Goal: Task Accomplishment & Management: Manage account settings

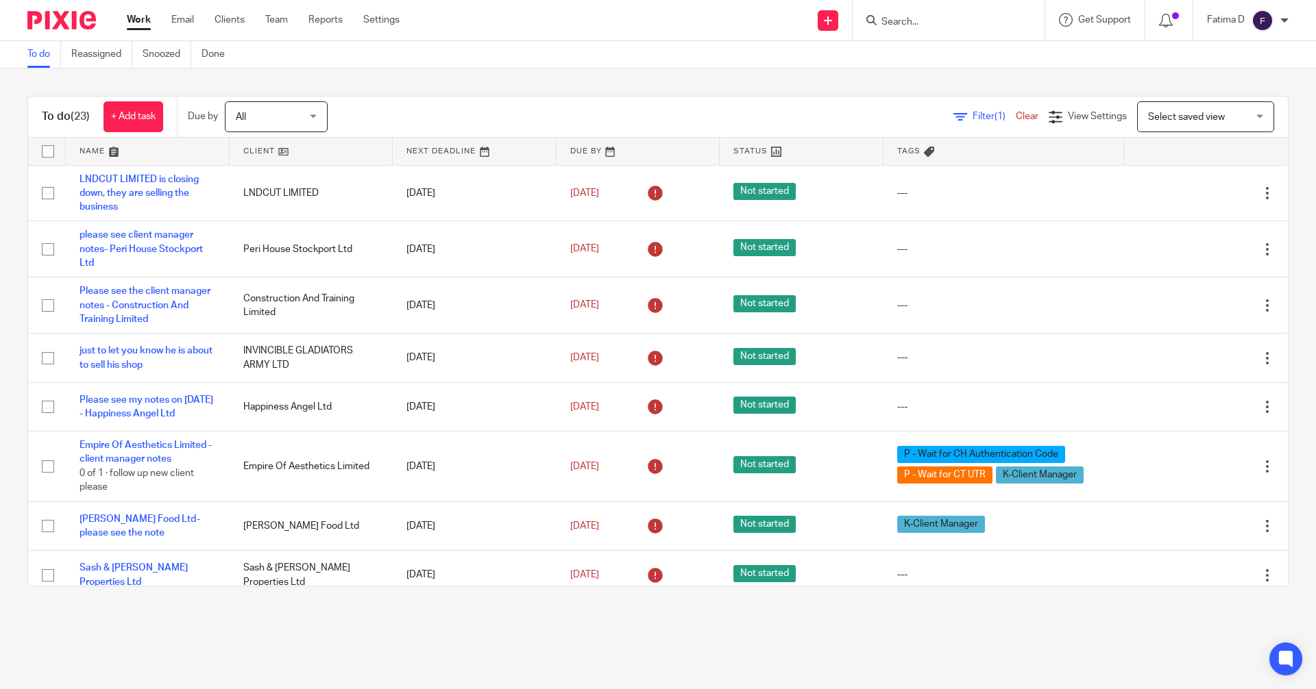
drag, startPoint x: 0, startPoint y: 0, endPoint x: 890, endPoint y: 17, distance: 890.3
click at [890, 17] on input "Search" at bounding box center [941, 22] width 123 height 12
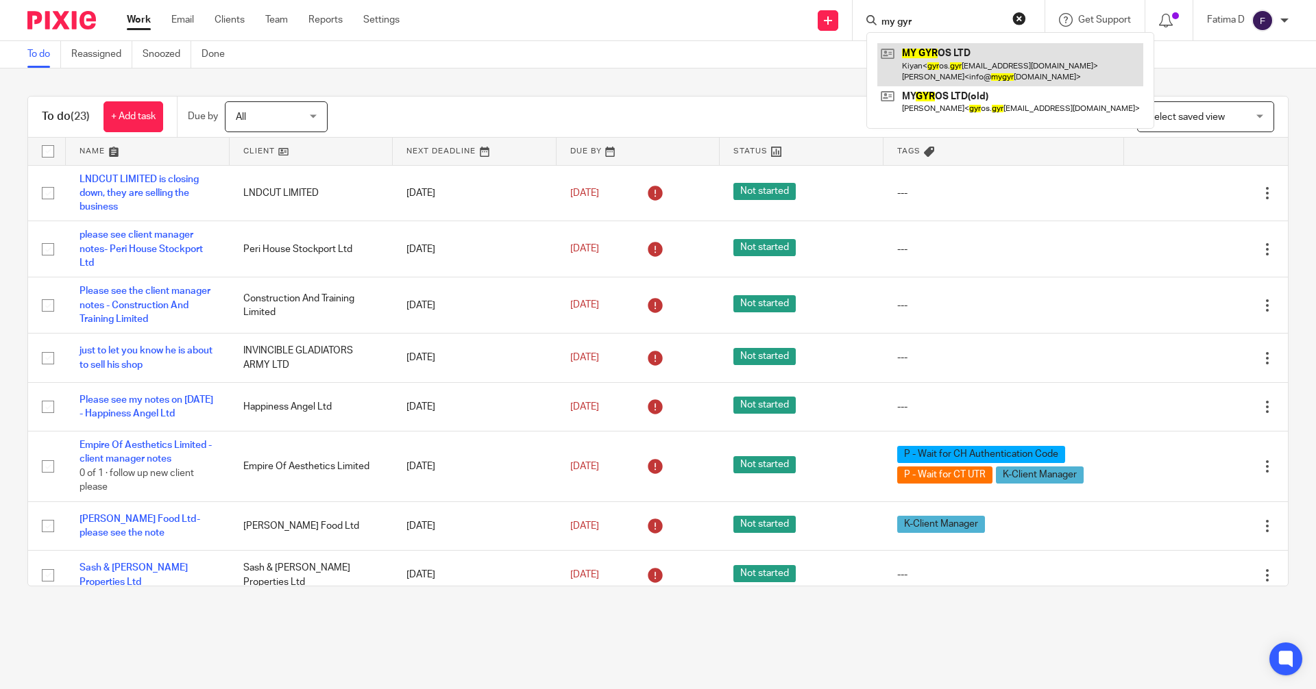
type input "my gyr"
click at [929, 56] on link at bounding box center [1010, 64] width 266 height 42
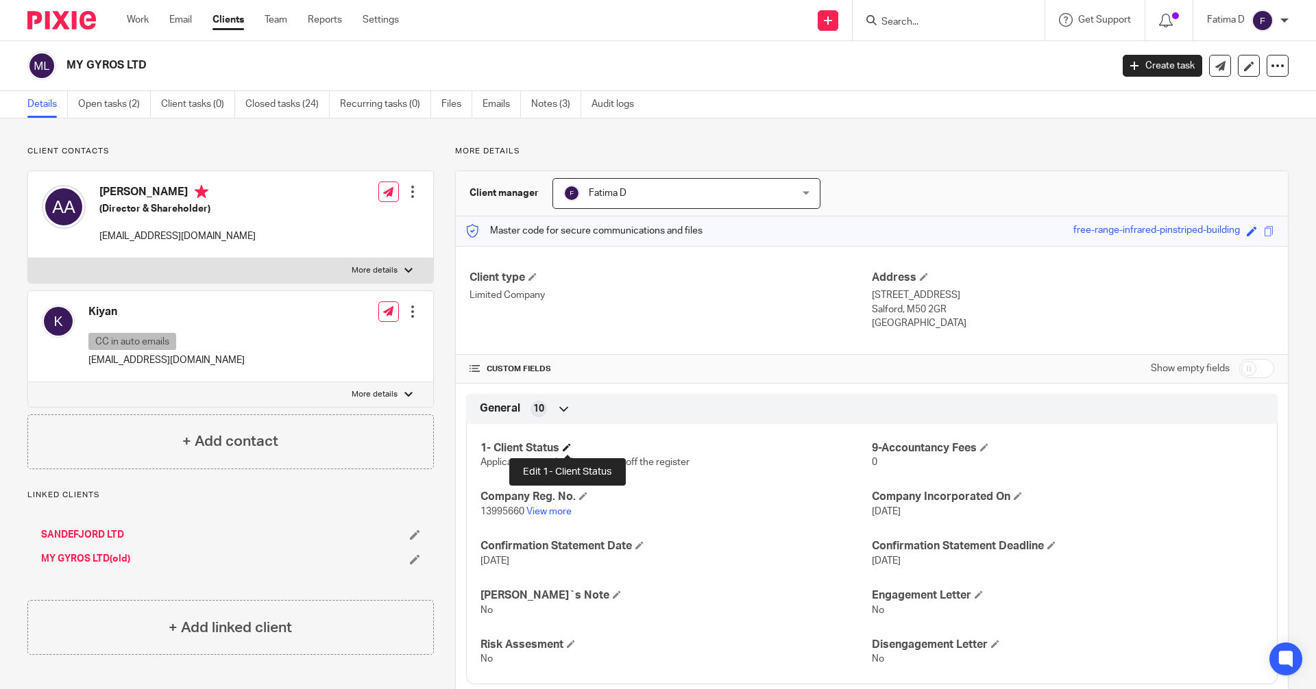
click at [567, 451] on span at bounding box center [567, 447] width 8 height 8
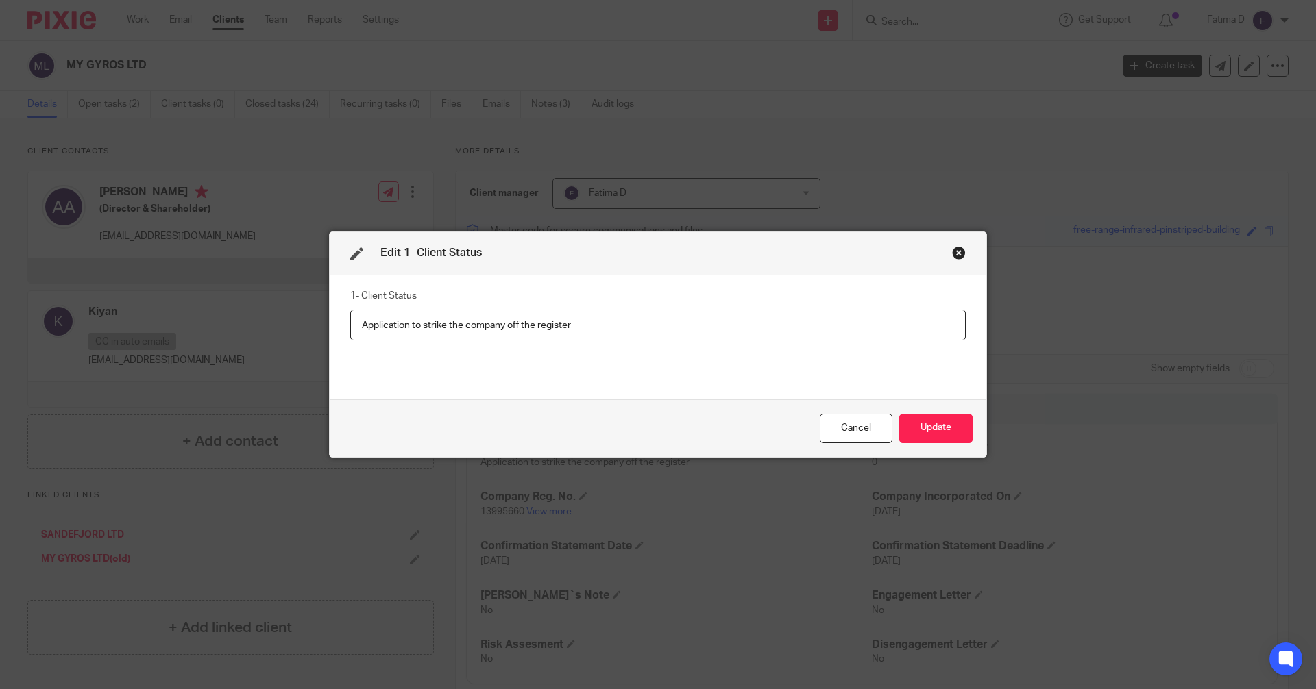
click at [571, 323] on input "Application to strike the company off the register" at bounding box center [657, 325] width 615 height 31
drag, startPoint x: 419, startPoint y: 328, endPoint x: 349, endPoint y: 324, distance: 70.0
click at [350, 324] on input "Application to strike the company off the register" at bounding box center [657, 325] width 615 height 31
drag, startPoint x: 589, startPoint y: 326, endPoint x: 307, endPoint y: 323, distance: 281.6
click at [307, 323] on div "Edit 1- Client Status 1- Client Status Application to strike the company off th…" at bounding box center [658, 344] width 1316 height 689
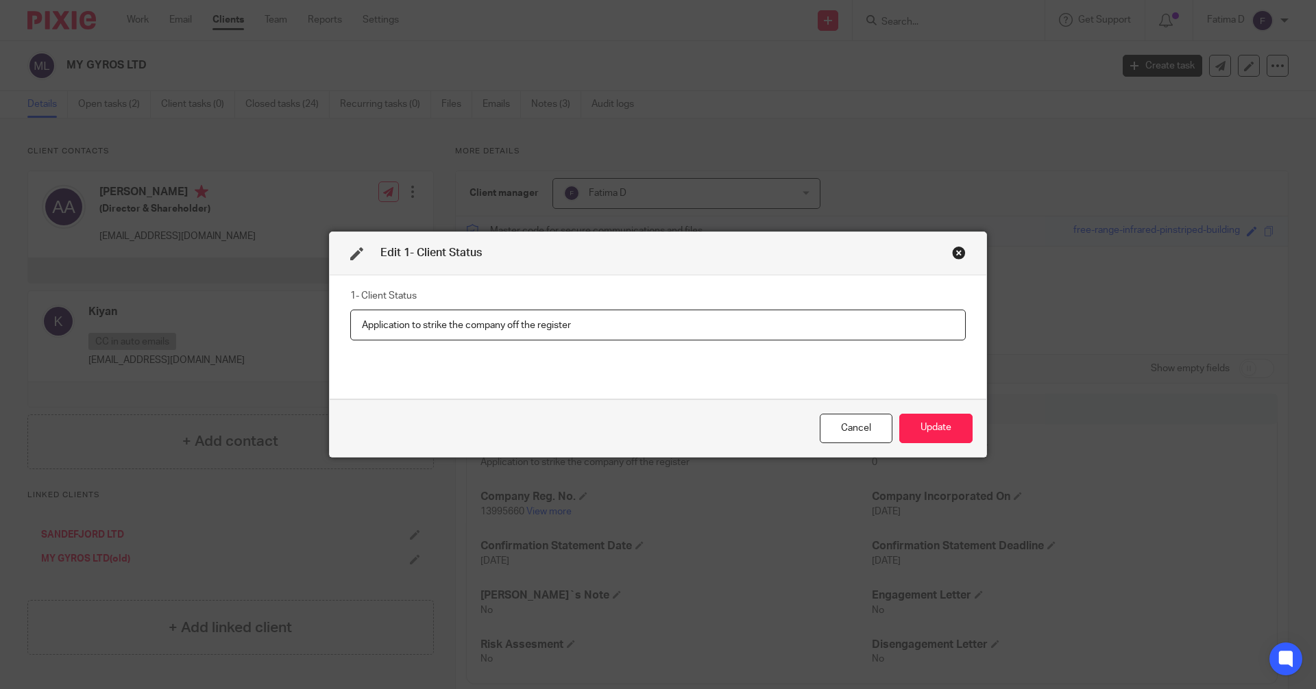
paste input "Voluntary strike-off action has been suspended"
type input "Voluntary strike-off action has been suspended"
click at [939, 425] on button "Update" at bounding box center [935, 428] width 73 height 29
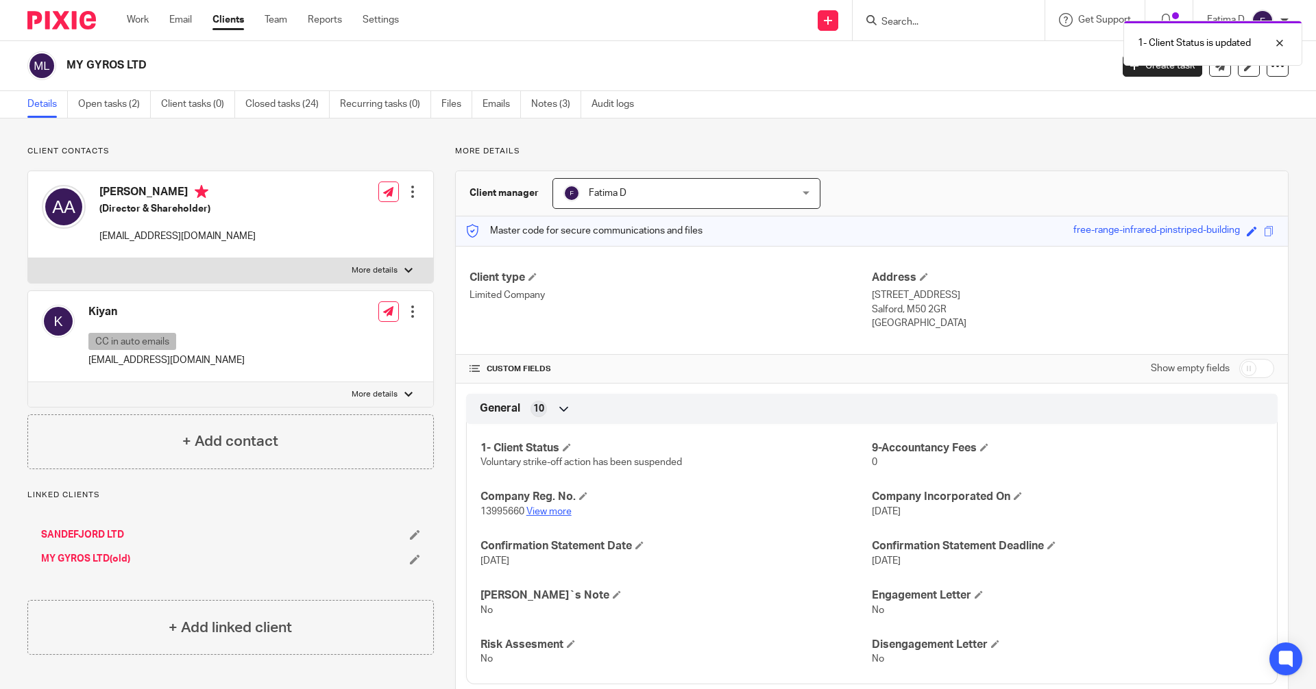
click at [539, 508] on link "View more" at bounding box center [548, 512] width 45 height 10
click at [888, 23] on input "Search" at bounding box center [941, 22] width 123 height 12
type input "r"
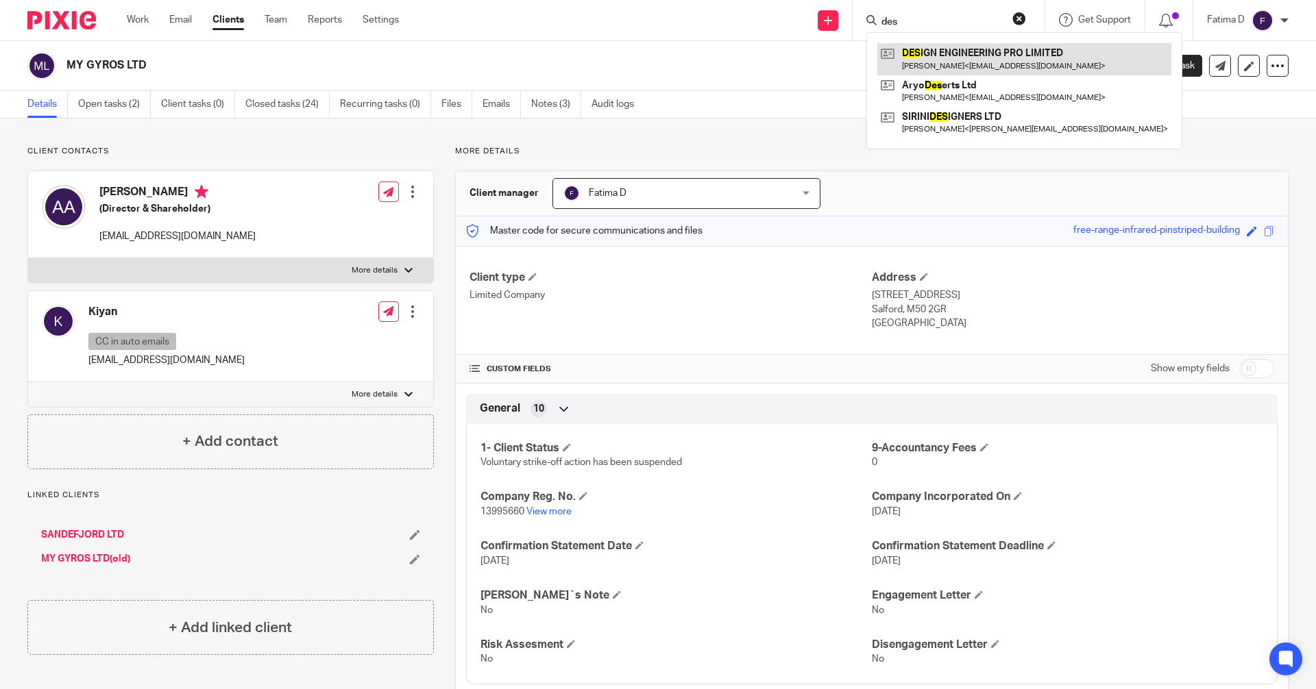
type input "des"
click at [913, 53] on link at bounding box center [1024, 59] width 294 height 32
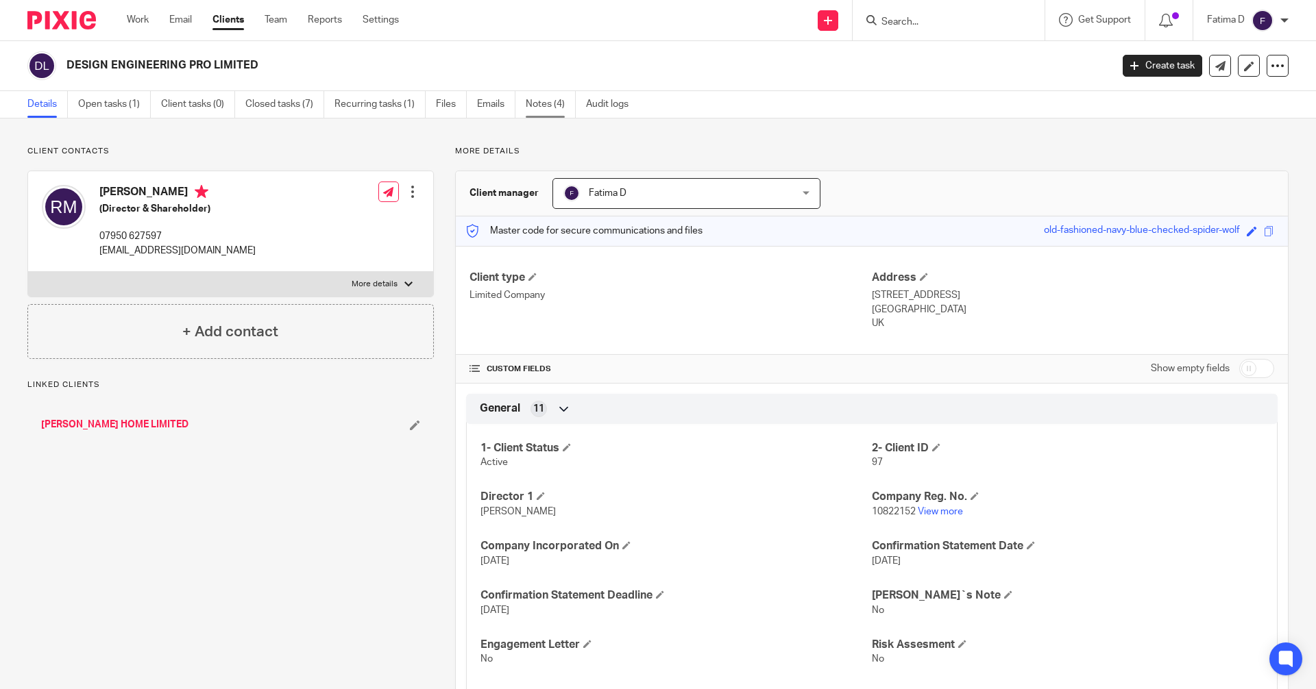
click at [548, 101] on link "Notes (4)" at bounding box center [551, 104] width 50 height 27
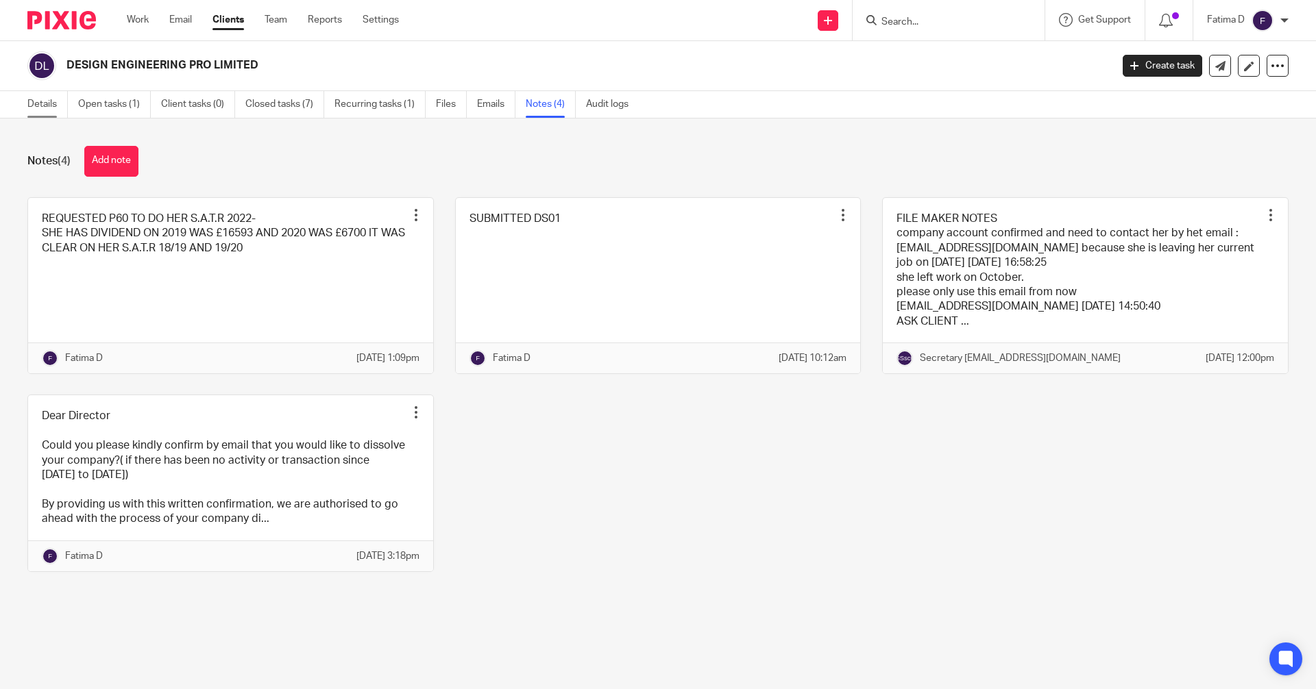
click at [39, 103] on link "Details" at bounding box center [47, 104] width 40 height 27
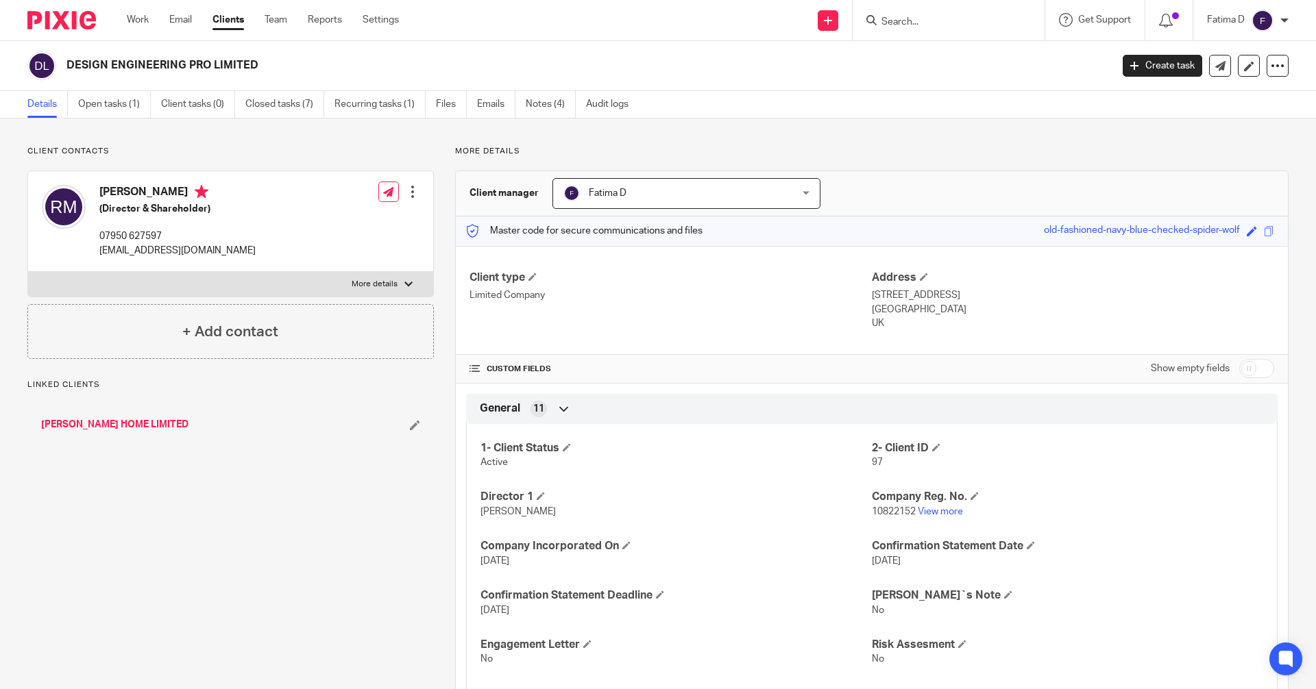
click at [93, 420] on link "[PERSON_NAME] HOME LIMITED" at bounding box center [114, 425] width 147 height 14
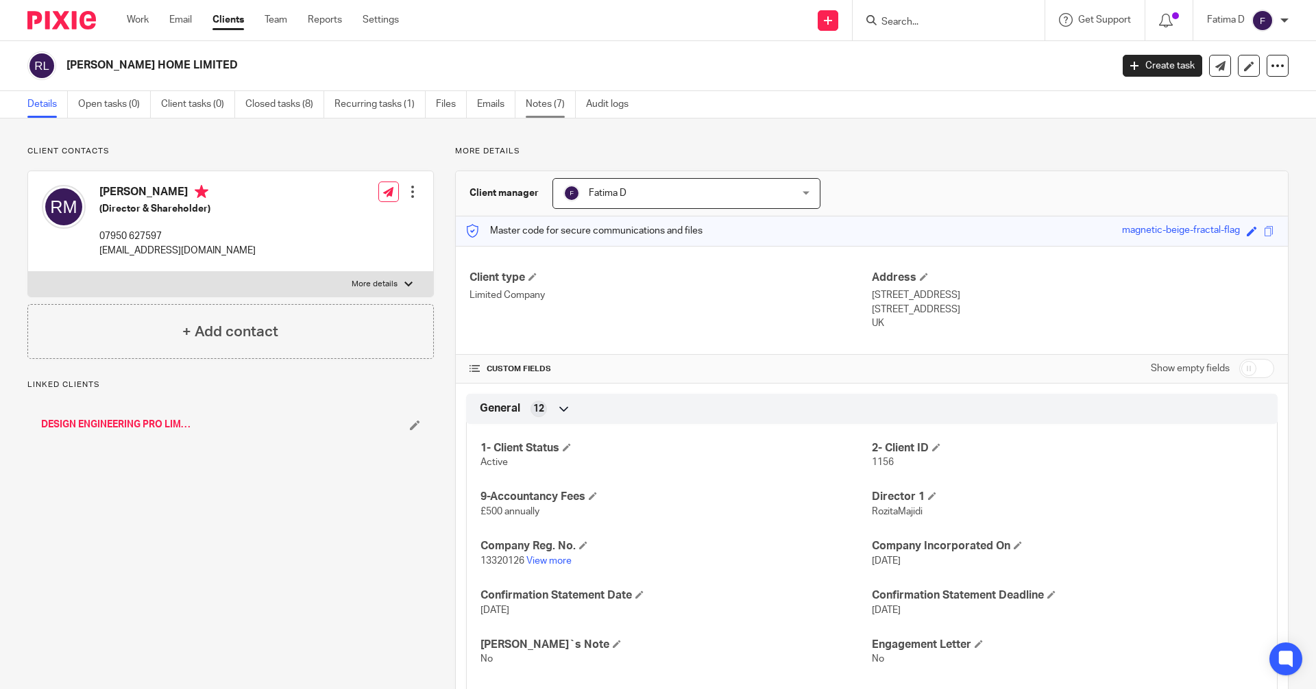
click at [542, 100] on link "Notes (7)" at bounding box center [551, 104] width 50 height 27
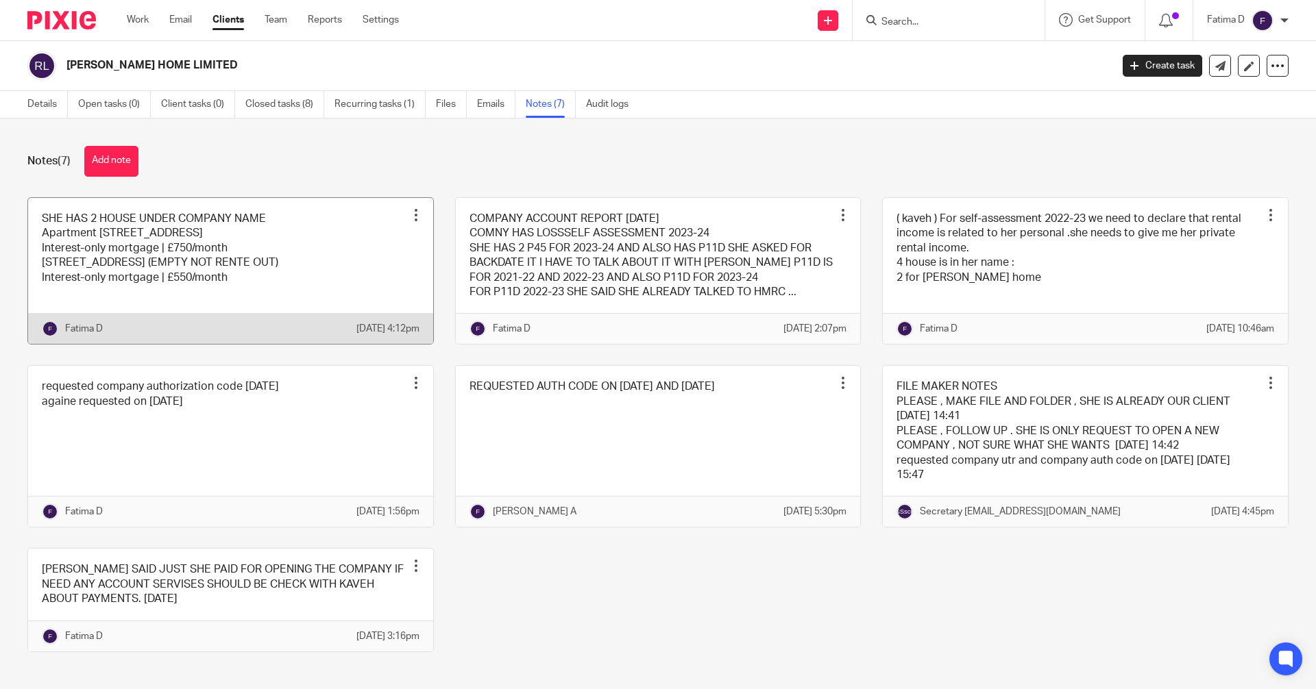
click at [234, 279] on link at bounding box center [230, 271] width 405 height 147
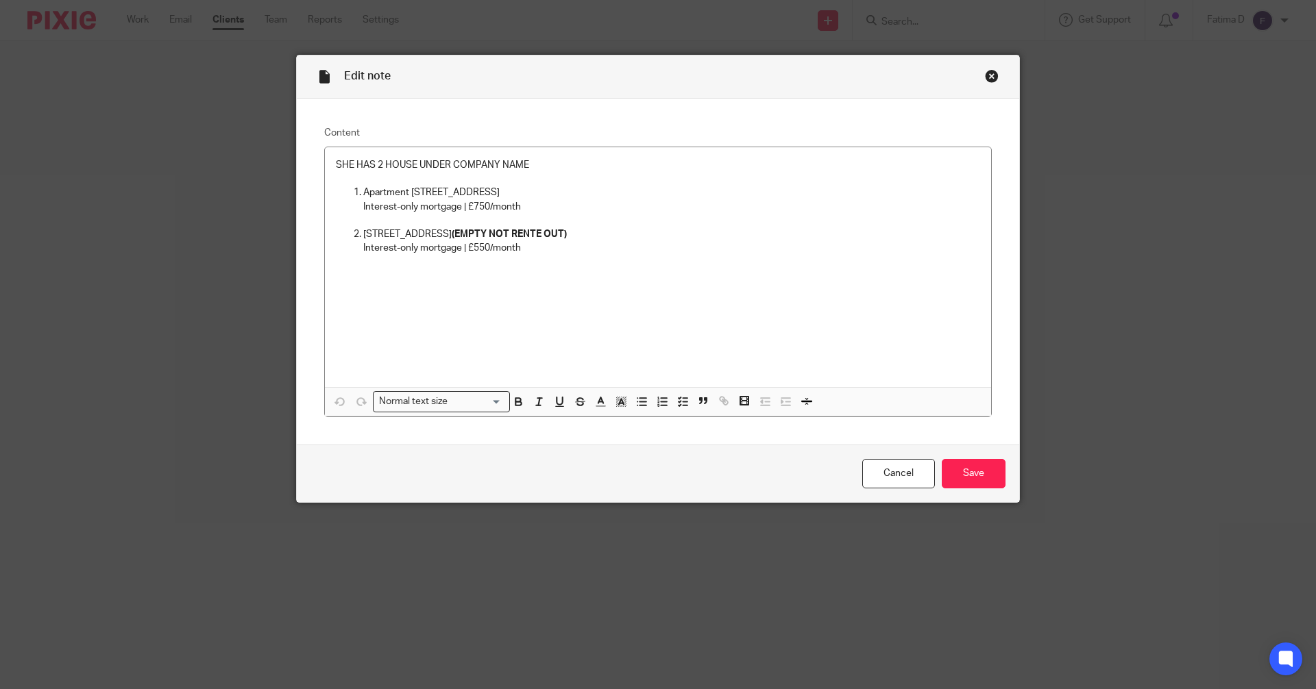
click at [988, 77] on div "Close this dialog window" at bounding box center [992, 76] width 14 height 14
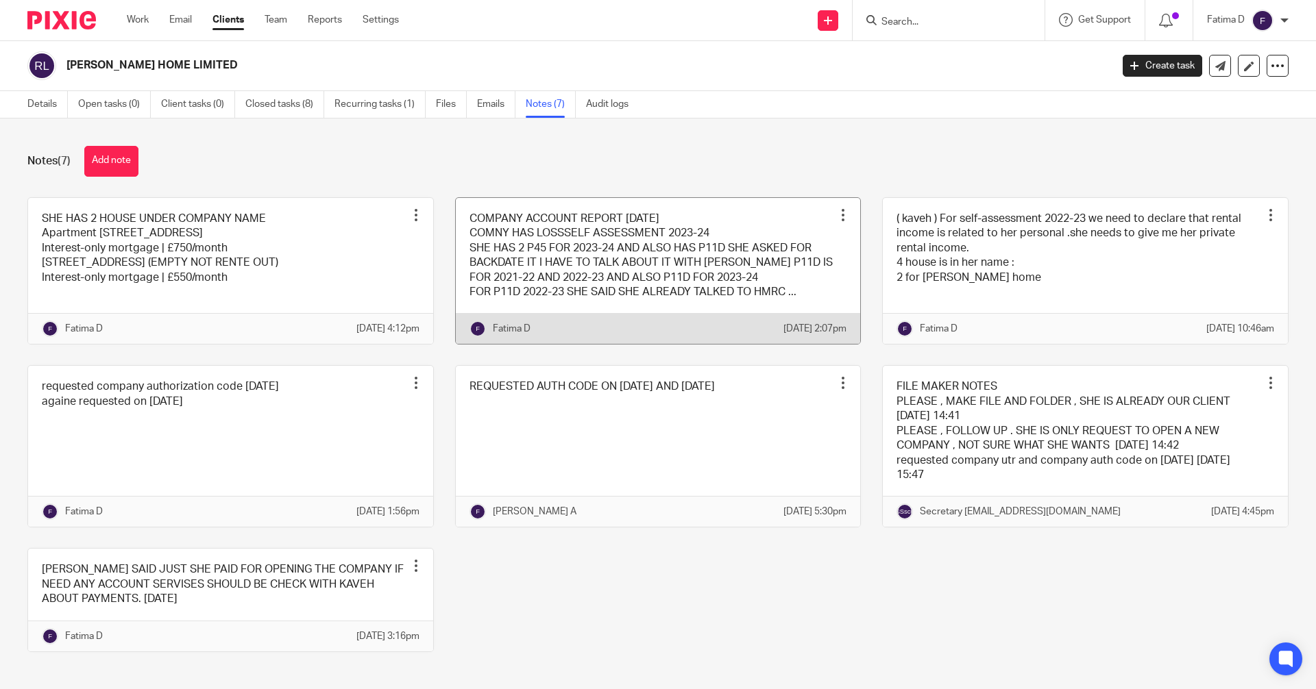
click at [676, 236] on link at bounding box center [658, 271] width 405 height 147
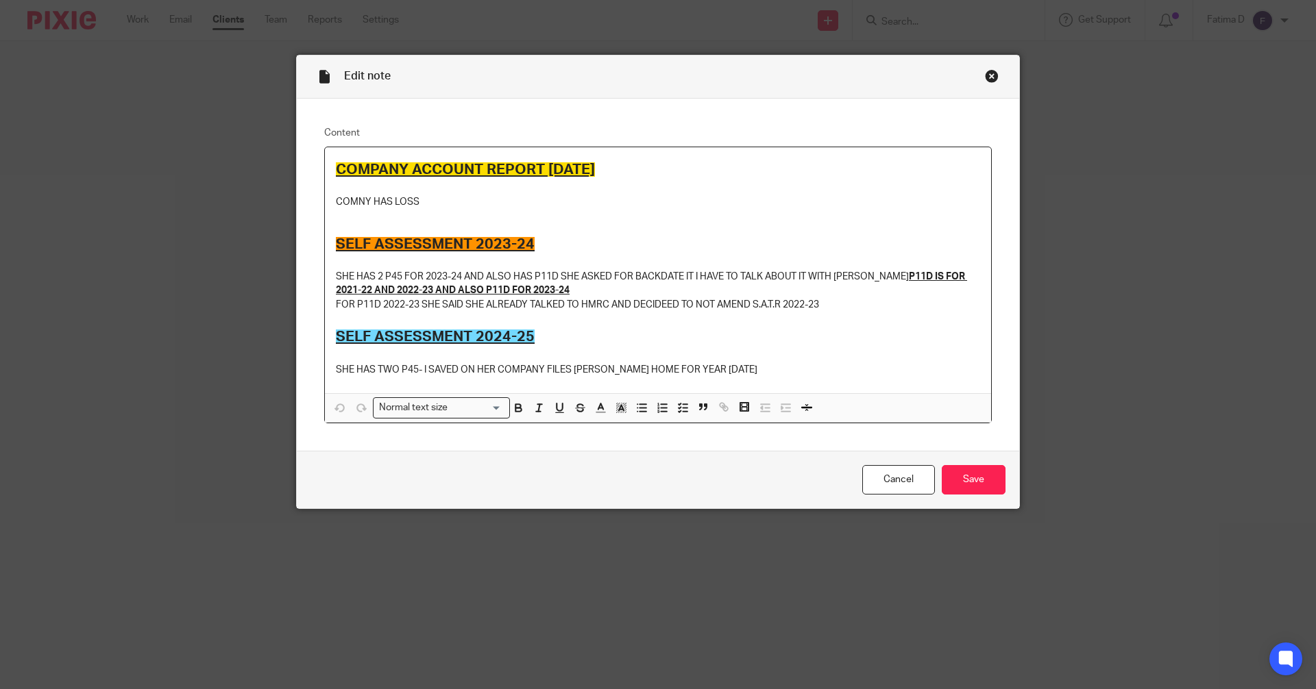
click at [711, 370] on p "SHE HAS TWO P45- I SAVED ON HER COMPANY FILES ROZITA HOME FOR YEAR 2025" at bounding box center [658, 370] width 644 height 14
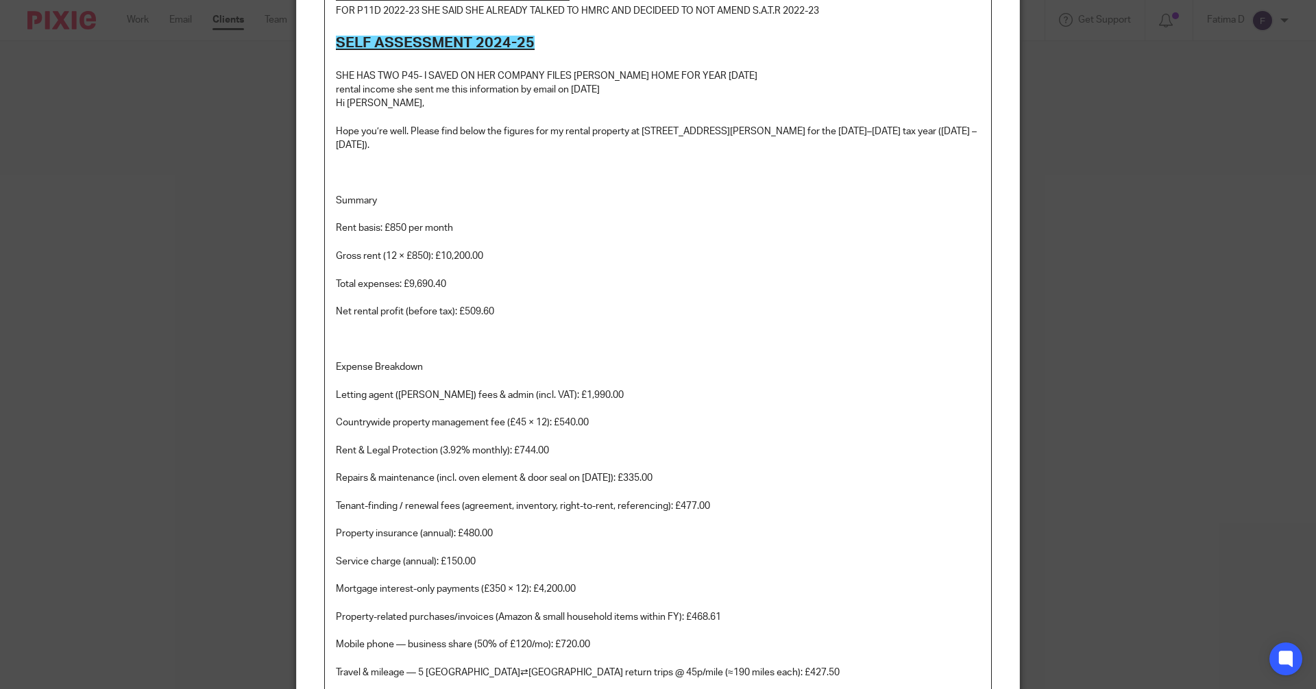
scroll to position [288, 0]
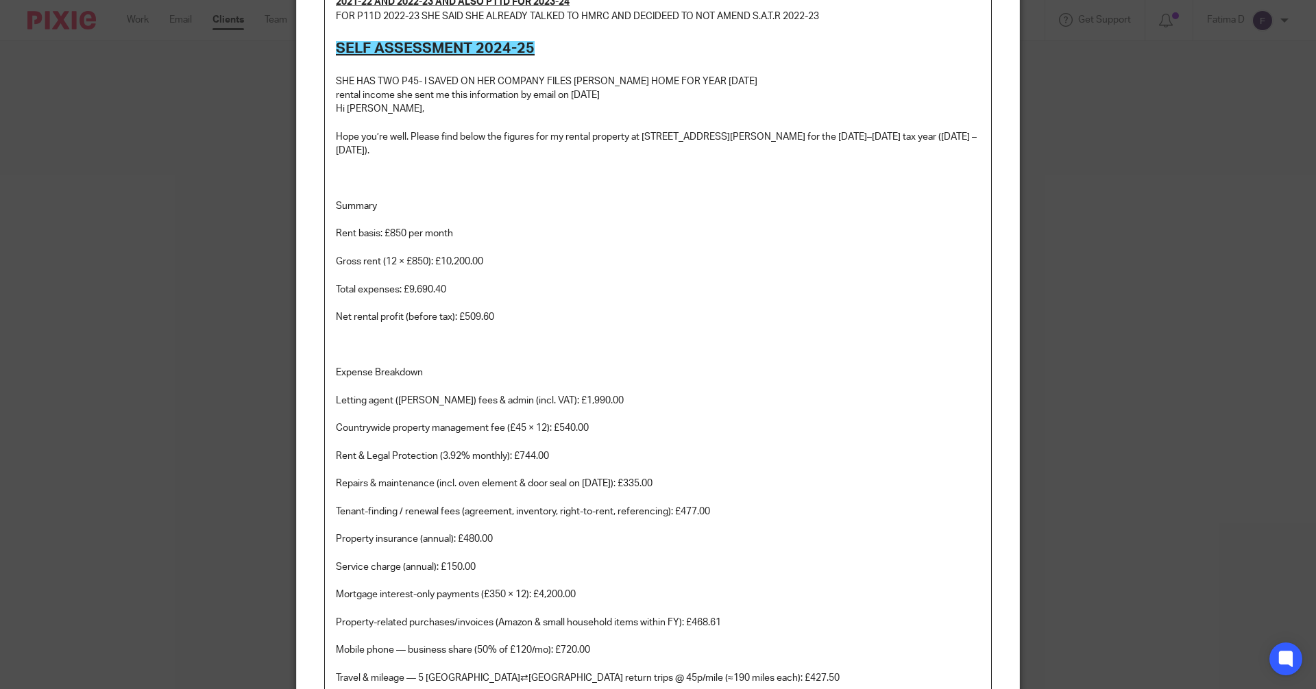
click at [338, 347] on p at bounding box center [658, 345] width 644 height 14
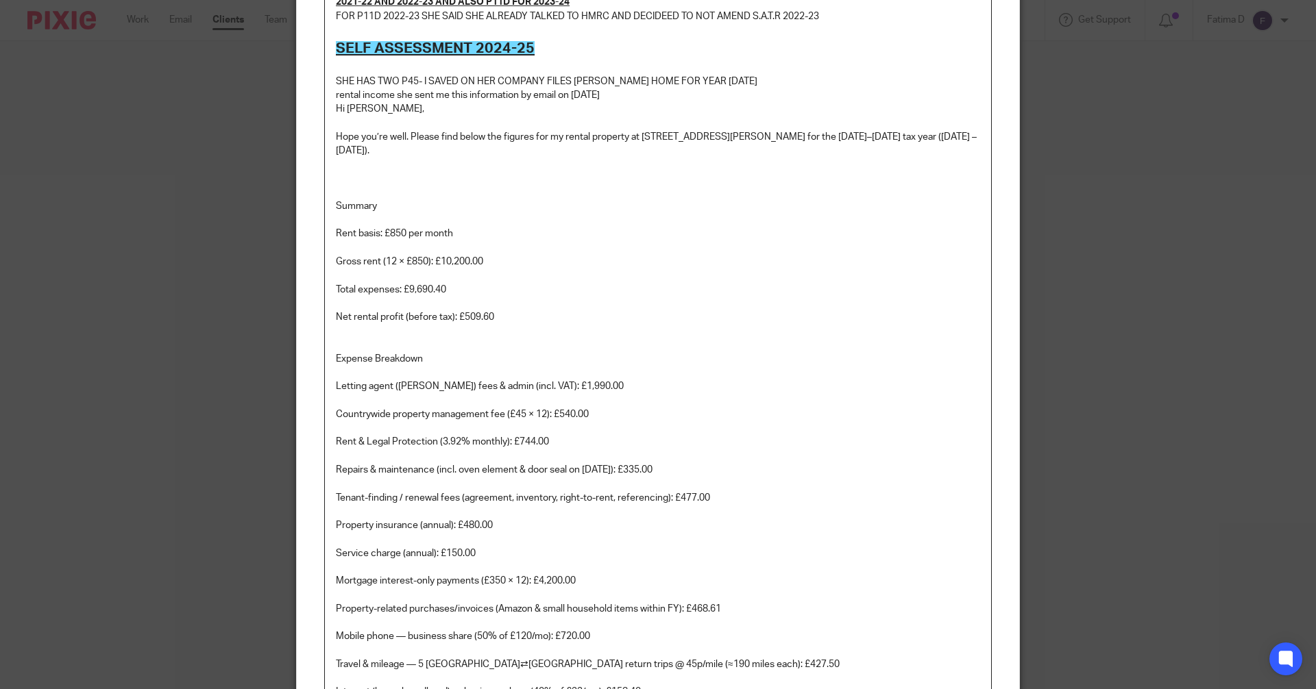
click at [336, 186] on p at bounding box center [658, 193] width 644 height 14
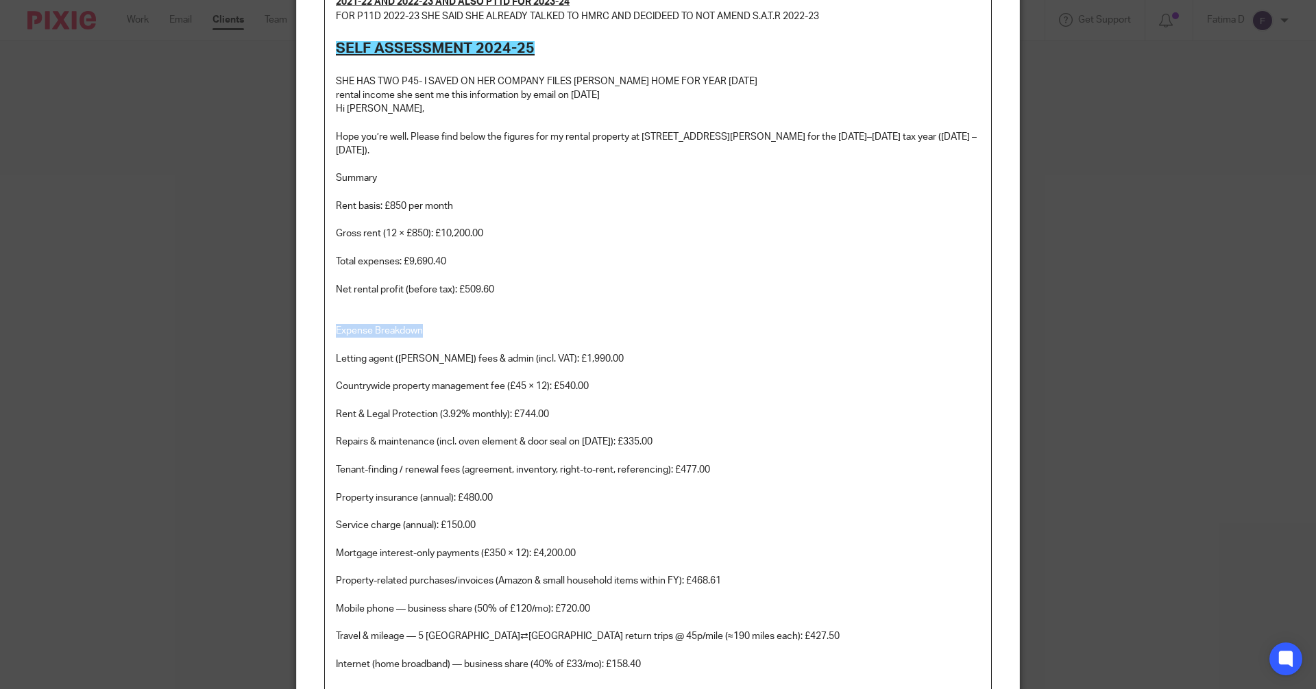
drag, startPoint x: 426, startPoint y: 328, endPoint x: 335, endPoint y: 323, distance: 91.3
click at [335, 323] on div "COMPANY ACCOUNT REPORT 30.04.2024 COMNY HAS LOSS SELF ASSESSMENT 2023-24 SHE HA…" at bounding box center [658, 364] width 666 height 1010
click at [410, 331] on p "Expense Breakdown" at bounding box center [658, 331] width 644 height 14
drag, startPoint x: 557, startPoint y: 326, endPoint x: 671, endPoint y: 367, distance: 120.7
click at [558, 326] on p "Expense Breakdown" at bounding box center [658, 331] width 644 height 14
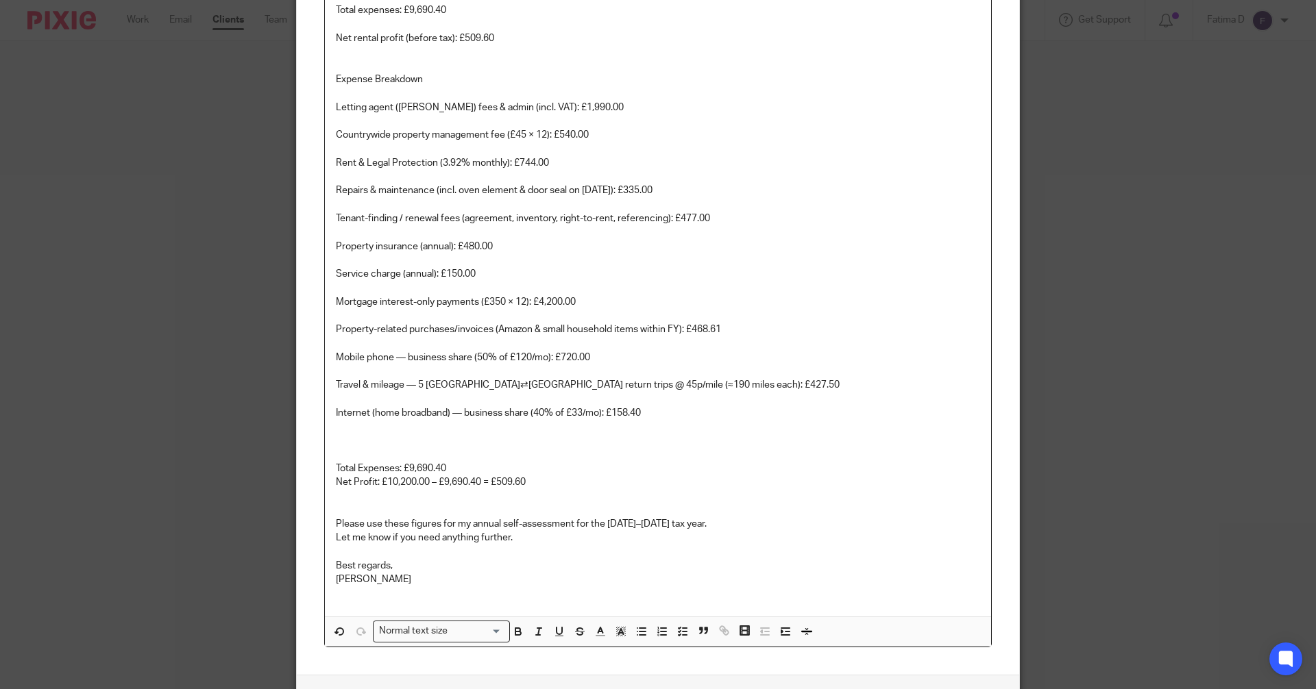
scroll to position [563, 0]
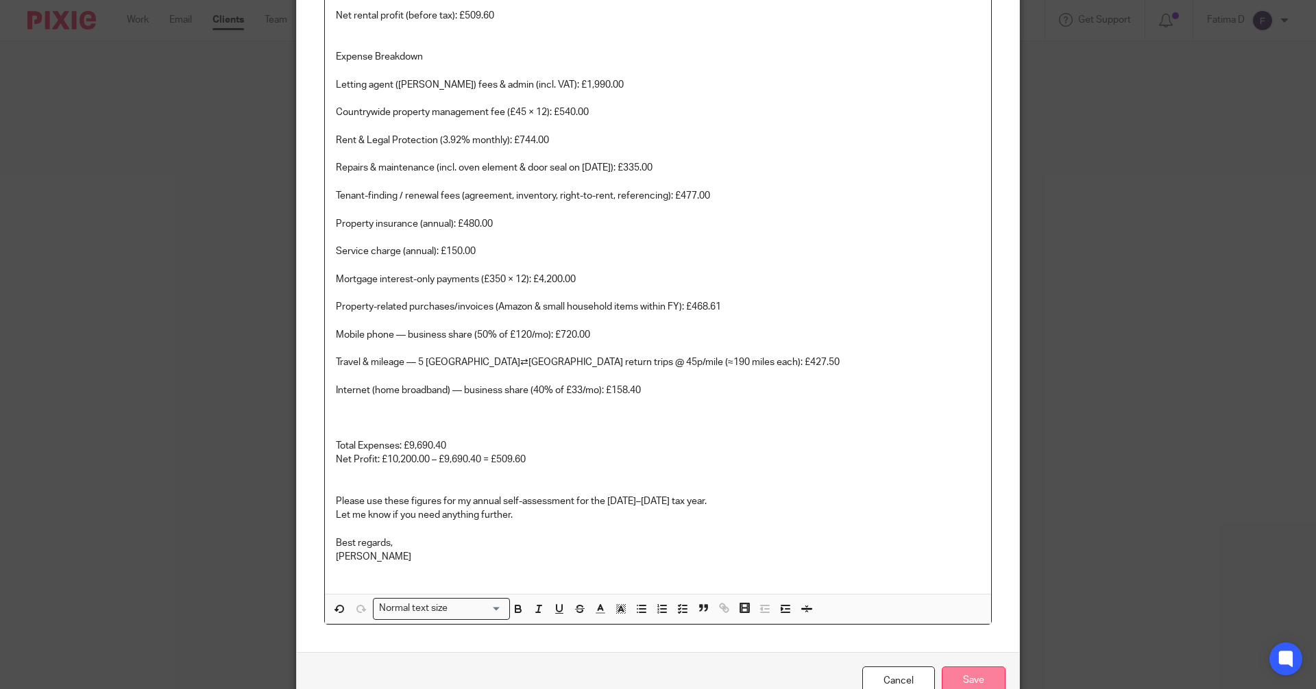
click at [961, 680] on input "Save" at bounding box center [973, 681] width 64 height 29
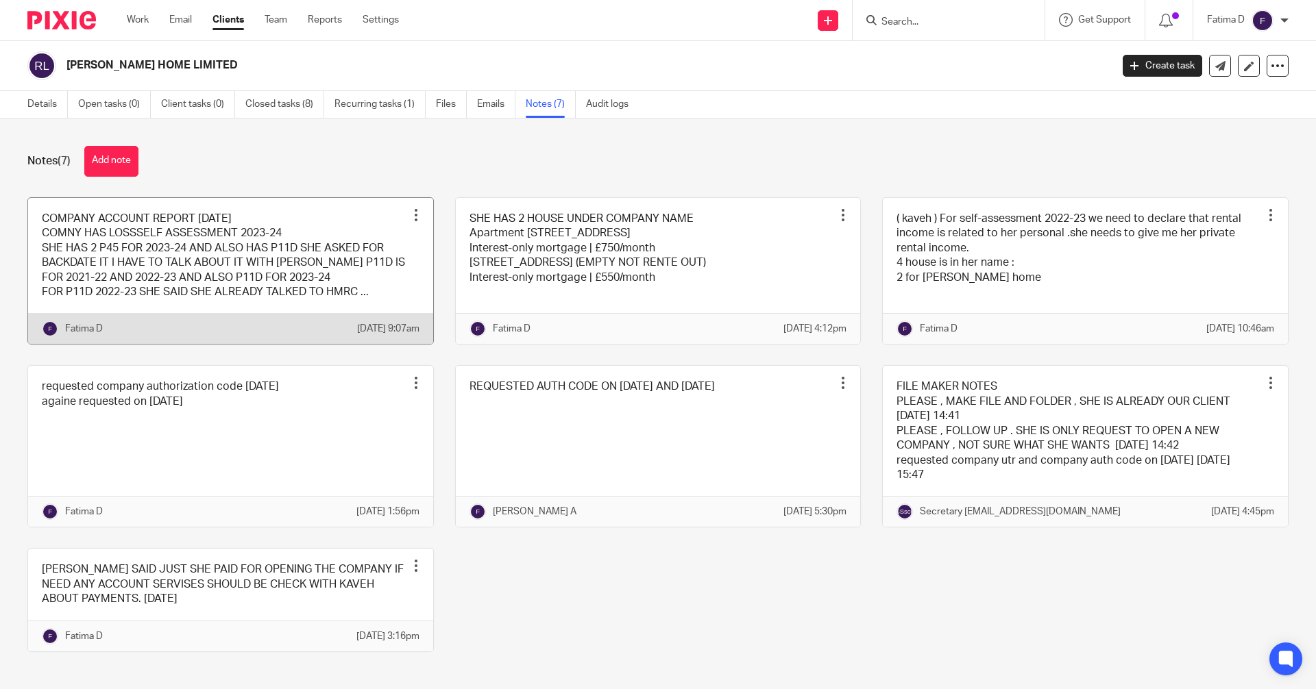
click at [192, 286] on link at bounding box center [230, 271] width 405 height 147
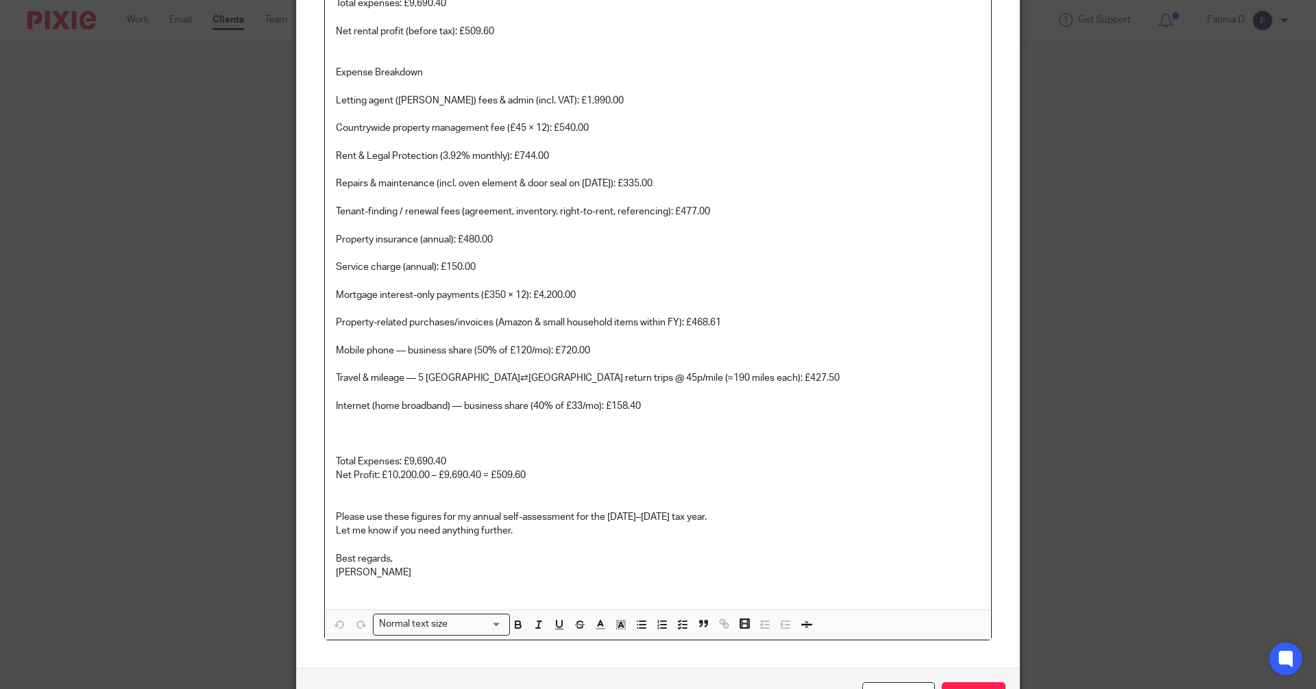
scroll to position [432, 0]
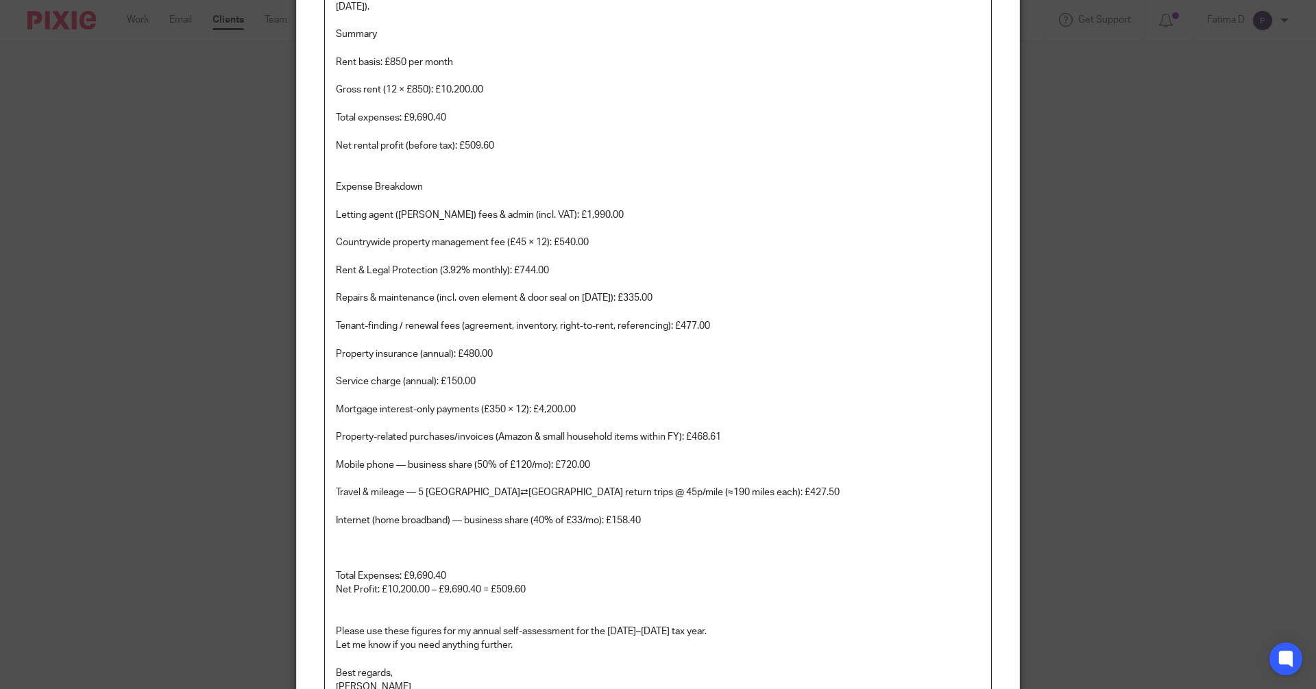
drag, startPoint x: 971, startPoint y: 366, endPoint x: 1130, endPoint y: 351, distance: 159.7
click at [972, 365] on p at bounding box center [658, 368] width 644 height 14
click at [1170, 346] on div "Edit note Content COMPANY ACCOUNT REPORT 30.04.2024 COMNY HAS LOSS SELF ASSESSM…" at bounding box center [658, 344] width 1316 height 689
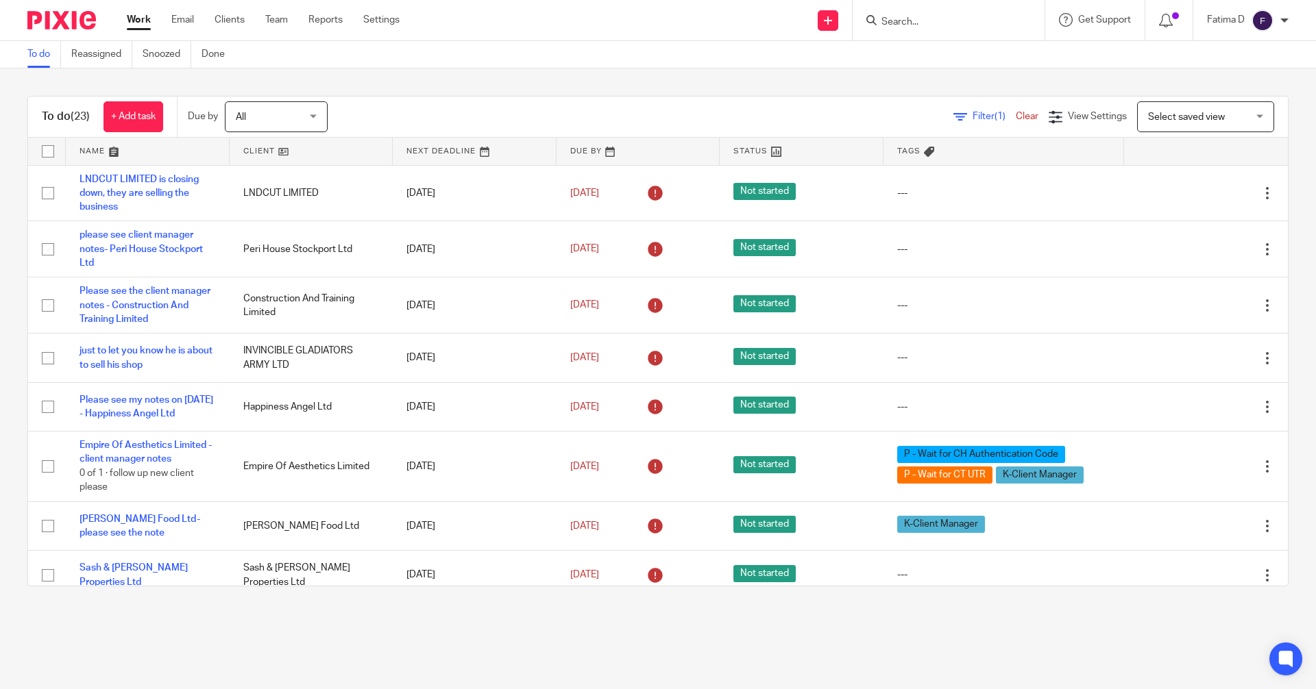
click at [888, 19] on input "Search" at bounding box center [941, 22] width 123 height 12
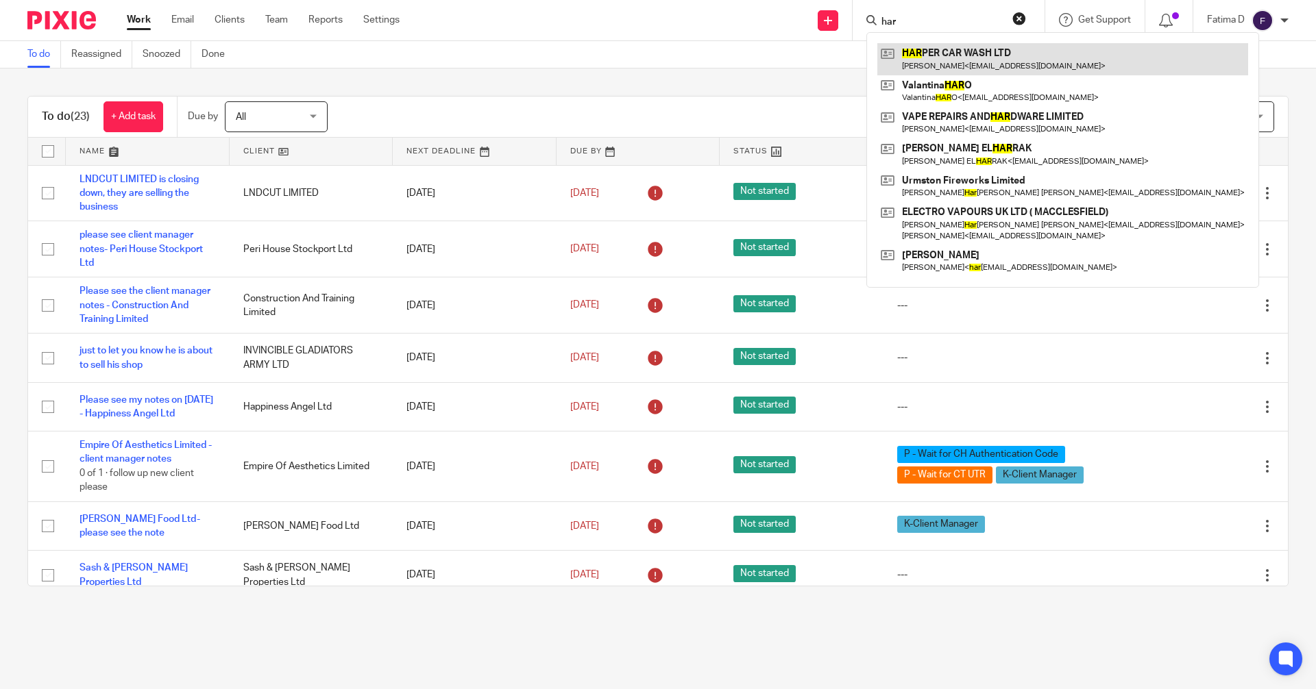
type input "har"
click at [925, 48] on link at bounding box center [1062, 59] width 371 height 32
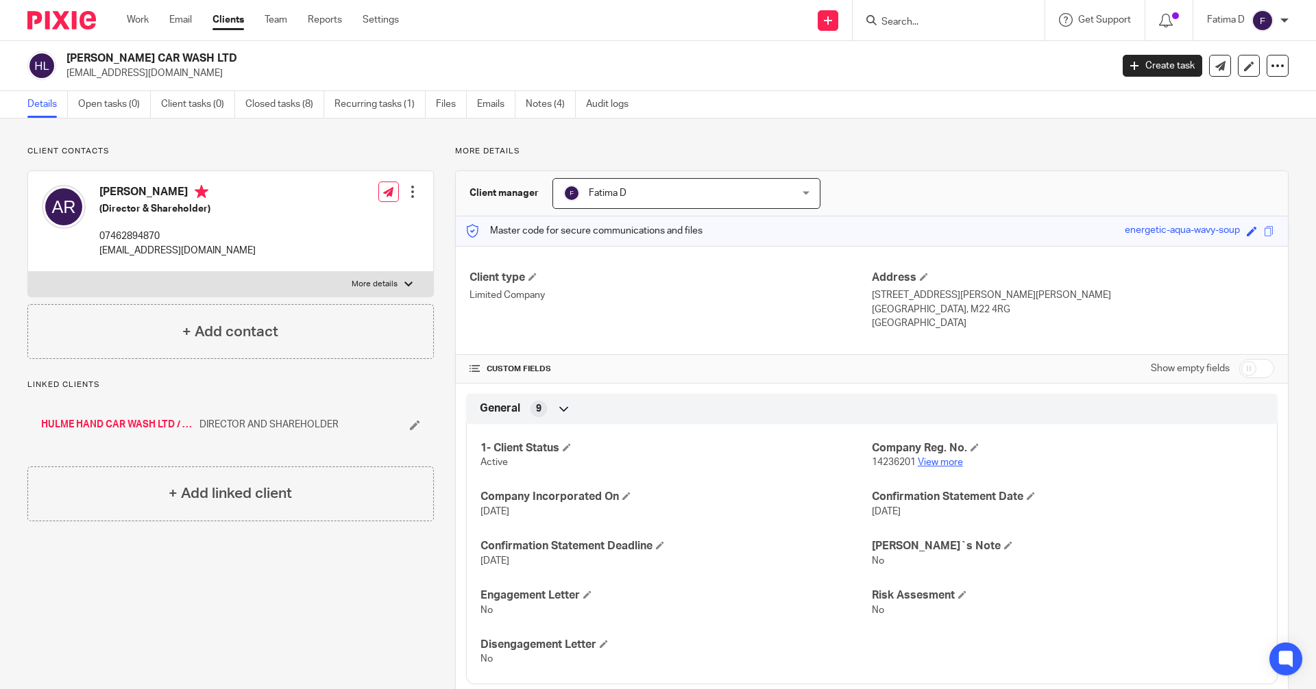
click at [927, 463] on link "View more" at bounding box center [940, 463] width 45 height 10
click at [541, 99] on link "Notes (4)" at bounding box center [551, 104] width 50 height 27
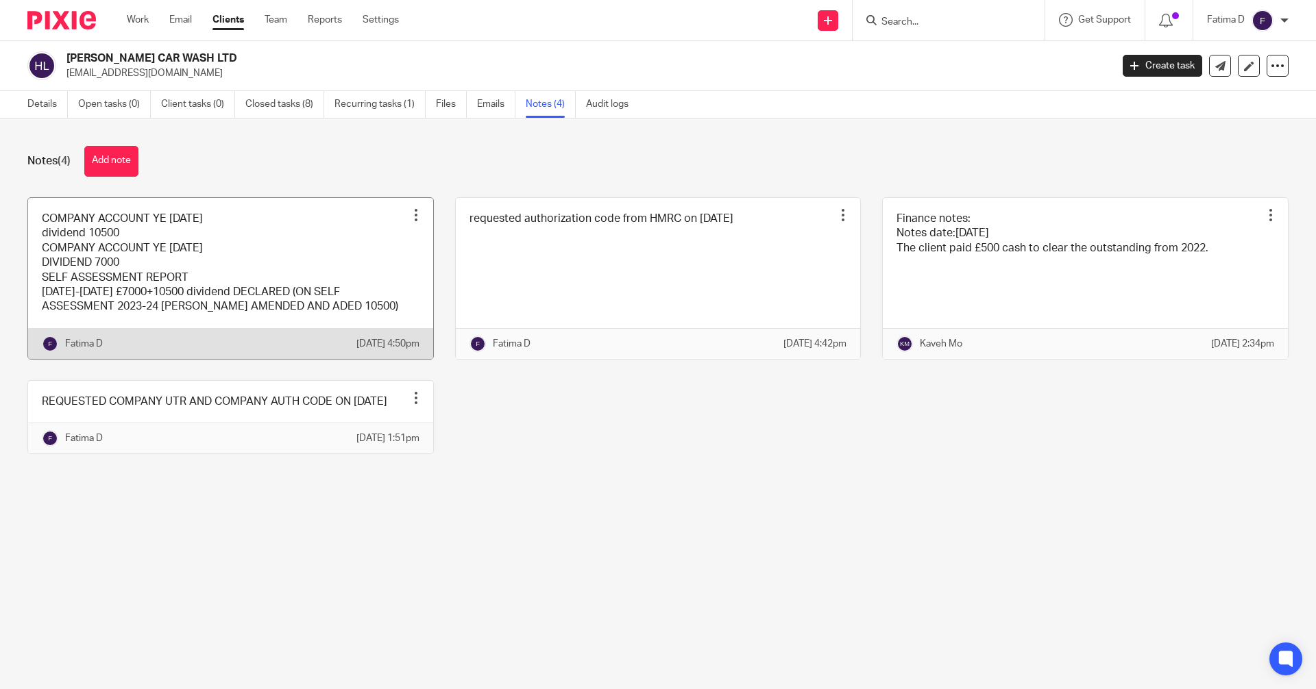
click at [182, 262] on link at bounding box center [230, 278] width 405 height 161
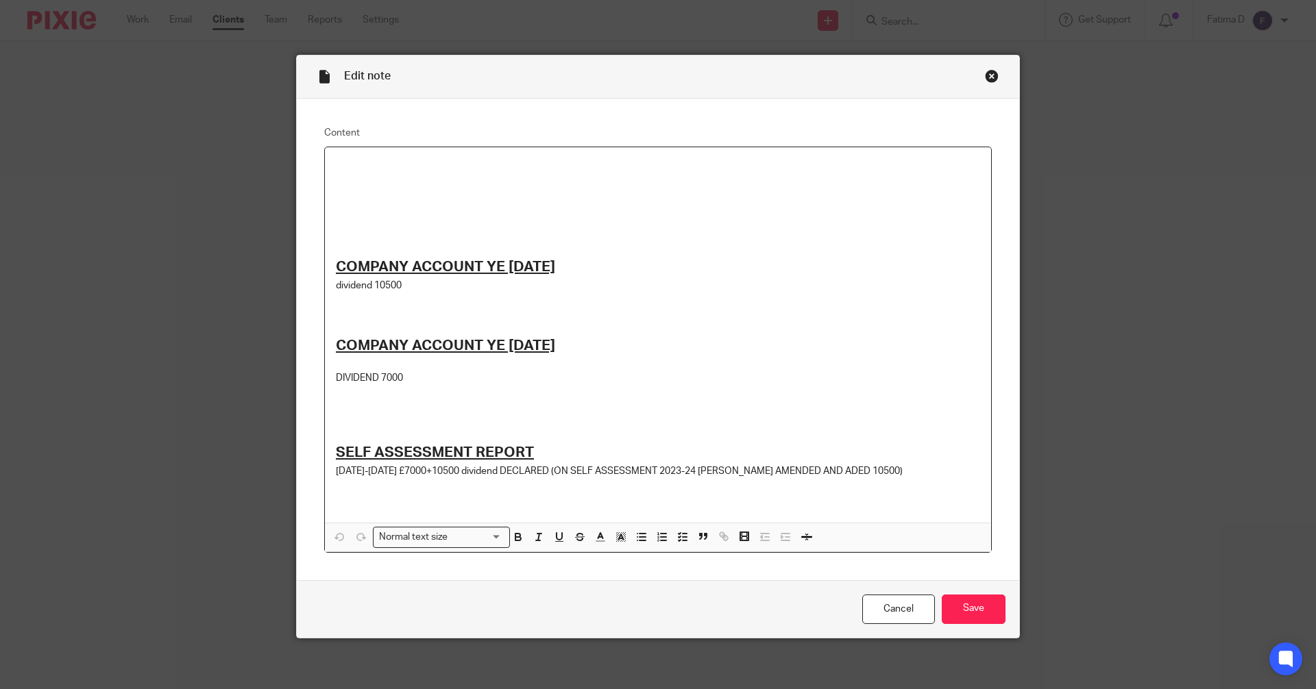
click at [986, 79] on div "Close this dialog window" at bounding box center [992, 76] width 14 height 14
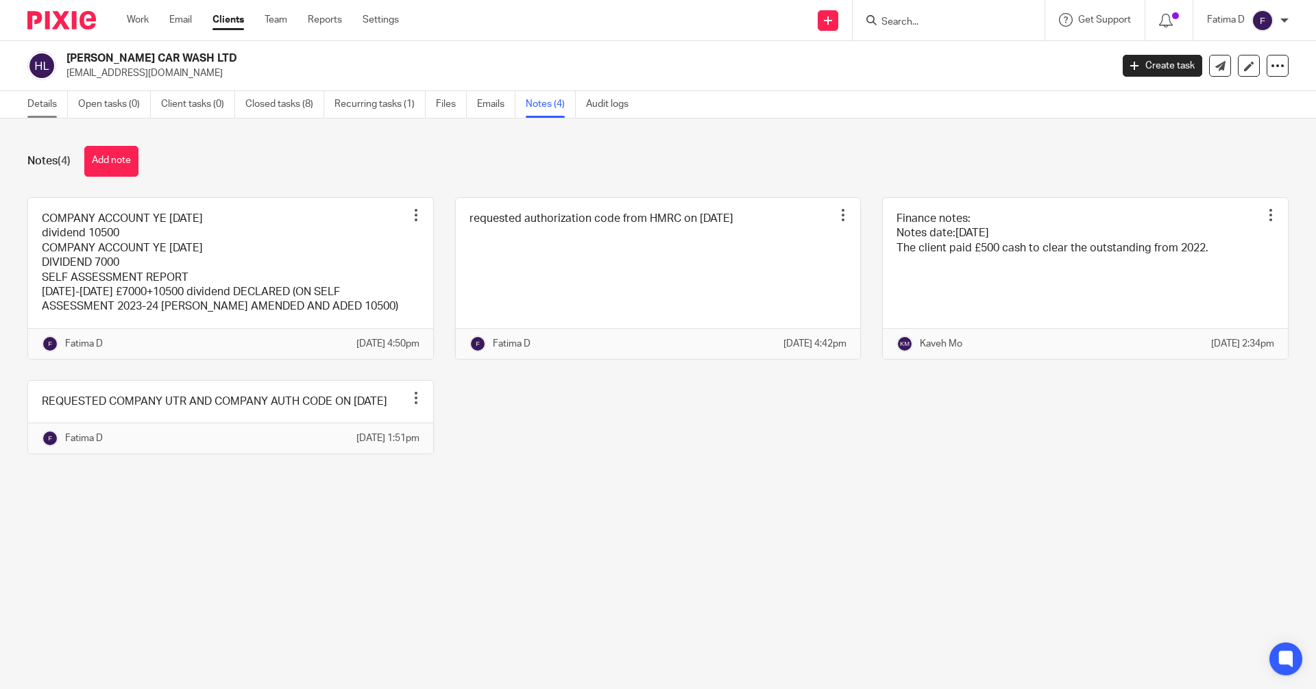
click at [45, 100] on link "Details" at bounding box center [47, 104] width 40 height 27
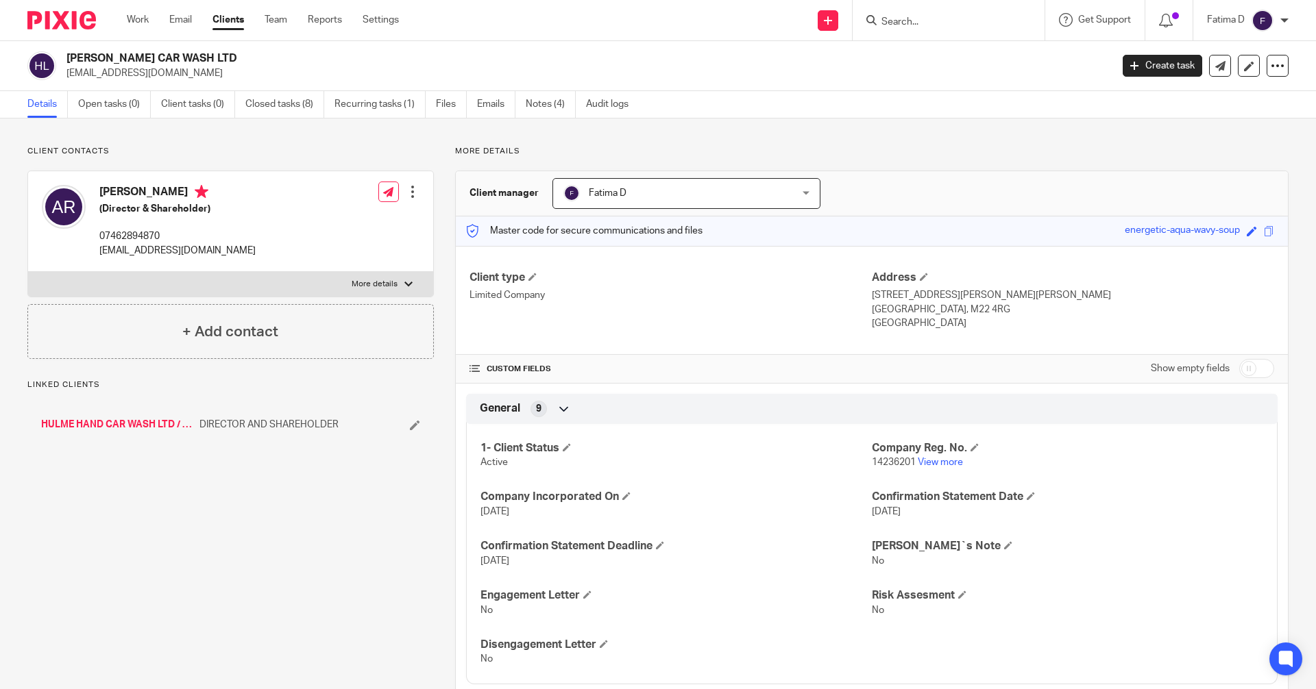
drag, startPoint x: 0, startPoint y: 0, endPoint x: 67, endPoint y: 49, distance: 82.9
click at [67, 49] on div "[PERSON_NAME] CAR WASH LTD [EMAIL_ADDRESS][DOMAIN_NAME] Create task Update from…" at bounding box center [658, 66] width 1316 height 50
copy h2 "HARPER CAR WASH LTD"
click at [923, 460] on link "View more" at bounding box center [940, 463] width 45 height 10
click at [410, 283] on label "More details" at bounding box center [230, 284] width 405 height 25
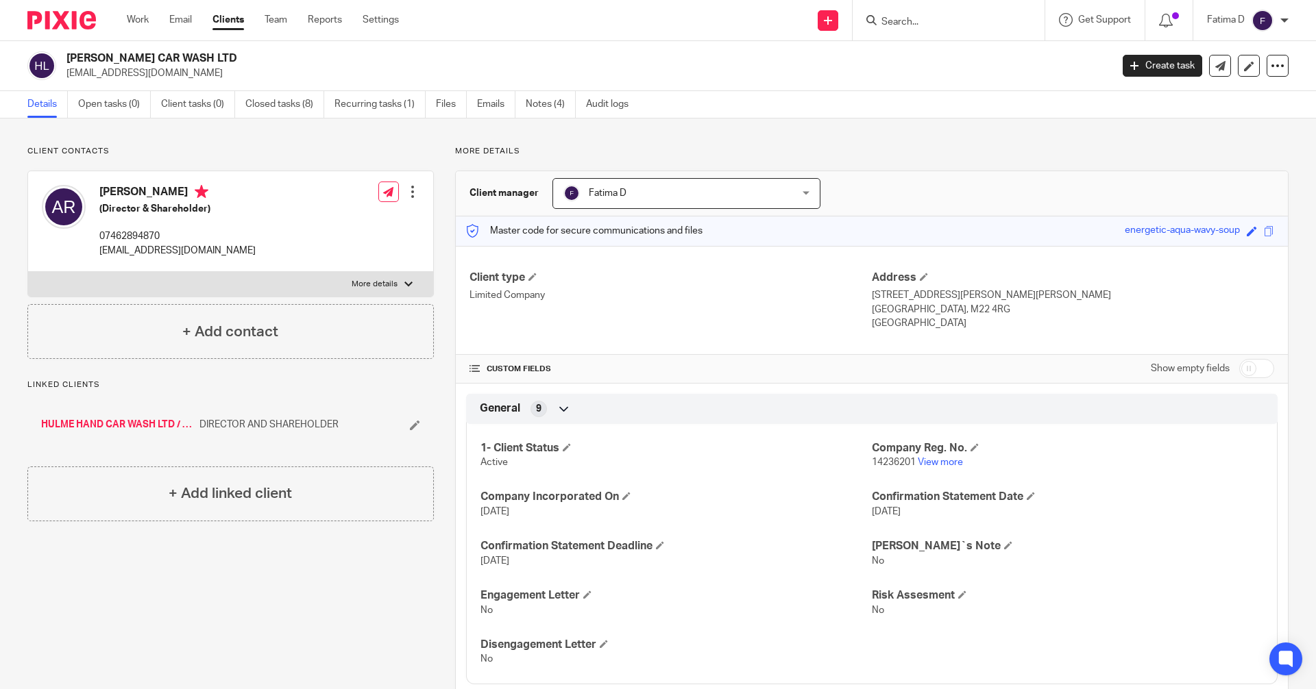
click at [28, 272] on input "More details" at bounding box center [27, 271] width 1 height 1
checkbox input "true"
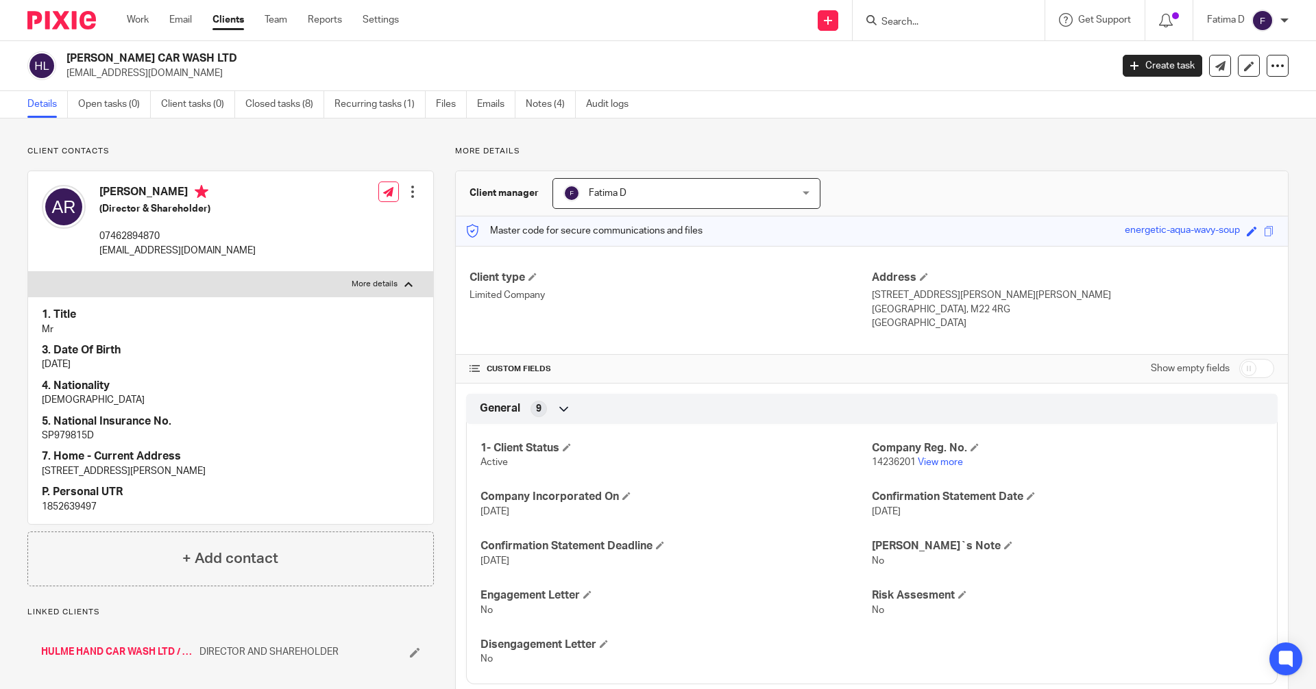
click at [714, 319] on div "Client type Limited Company" at bounding box center [670, 301] width 402 height 60
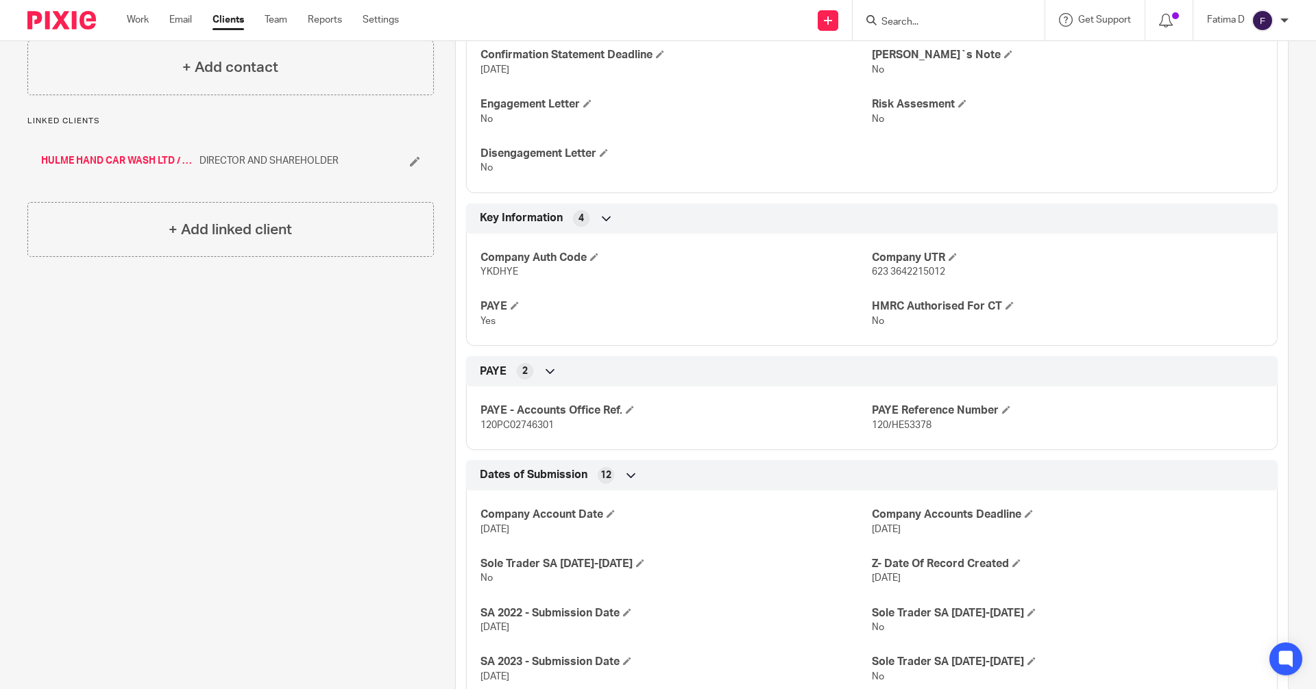
scroll to position [548, 0]
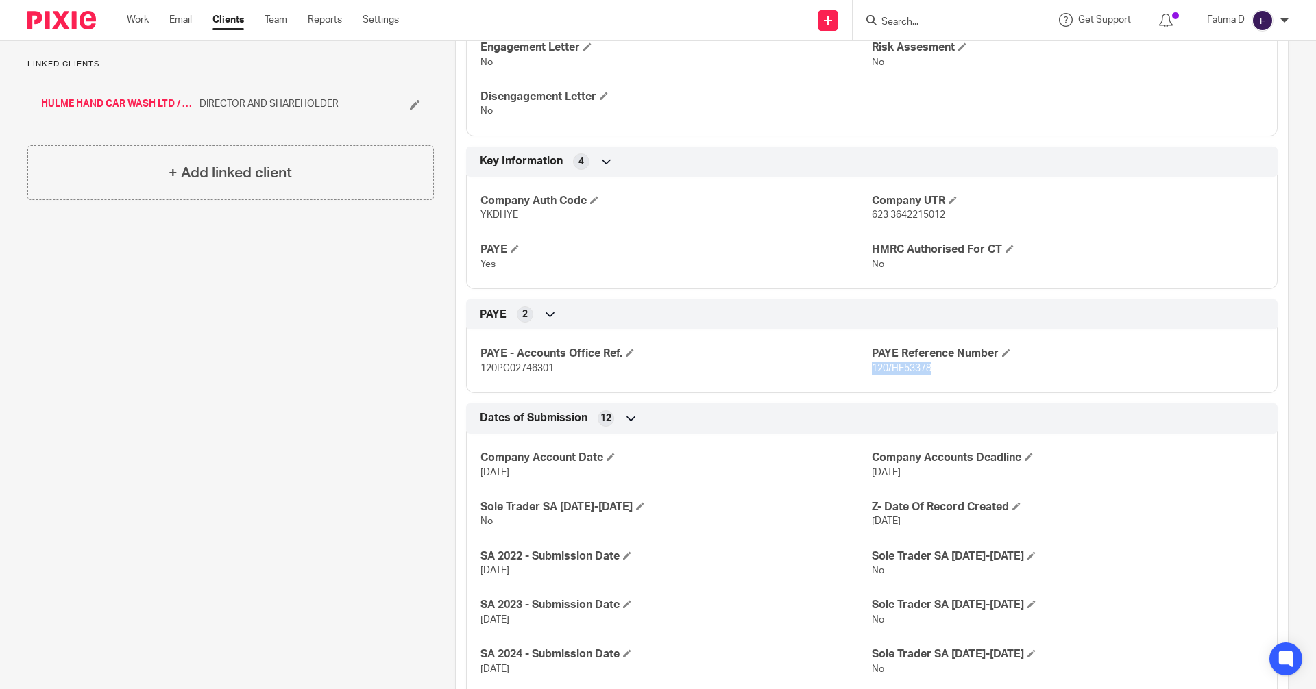
drag, startPoint x: 915, startPoint y: 367, endPoint x: 864, endPoint y: 367, distance: 50.7
click at [872, 367] on p "120/HE53378" at bounding box center [1067, 369] width 391 height 14
copy span "120/HE53378"
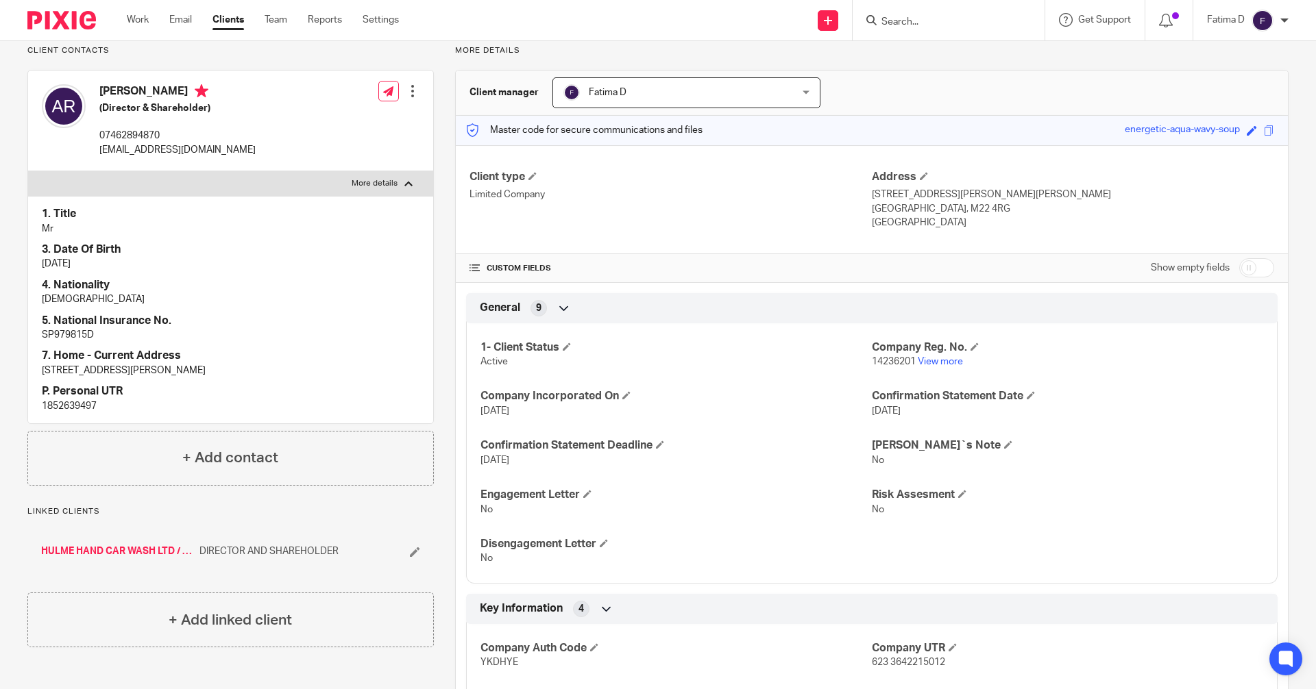
scroll to position [0, 0]
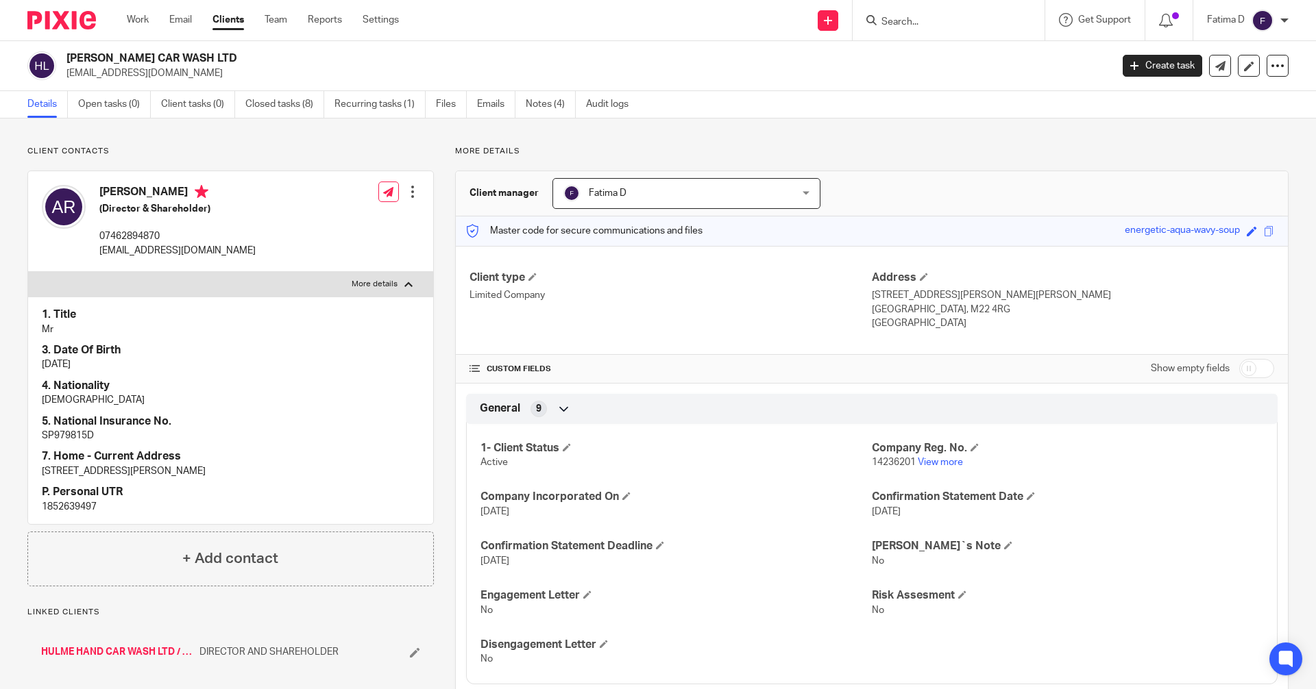
drag, startPoint x: 883, startPoint y: 19, endPoint x: 889, endPoint y: 13, distance: 9.2
click at [884, 19] on input "Search" at bounding box center [941, 22] width 123 height 12
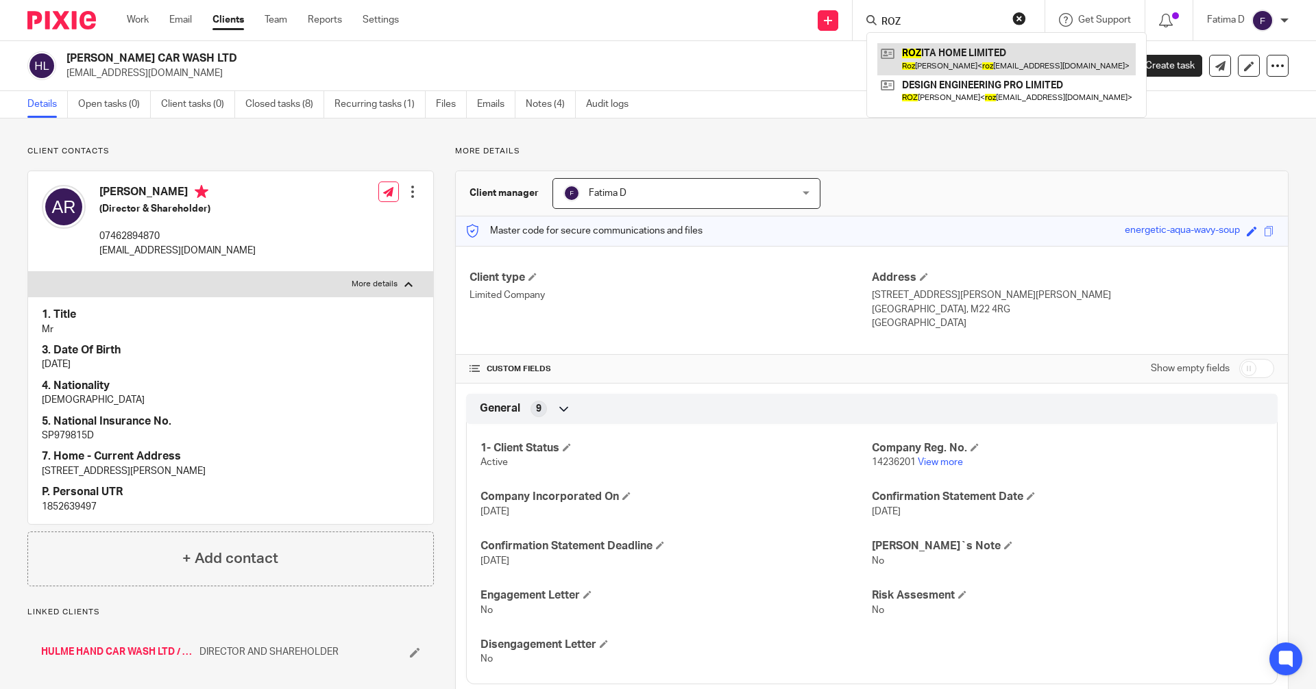
type input "ROZ"
click at [920, 55] on link at bounding box center [1006, 59] width 258 height 32
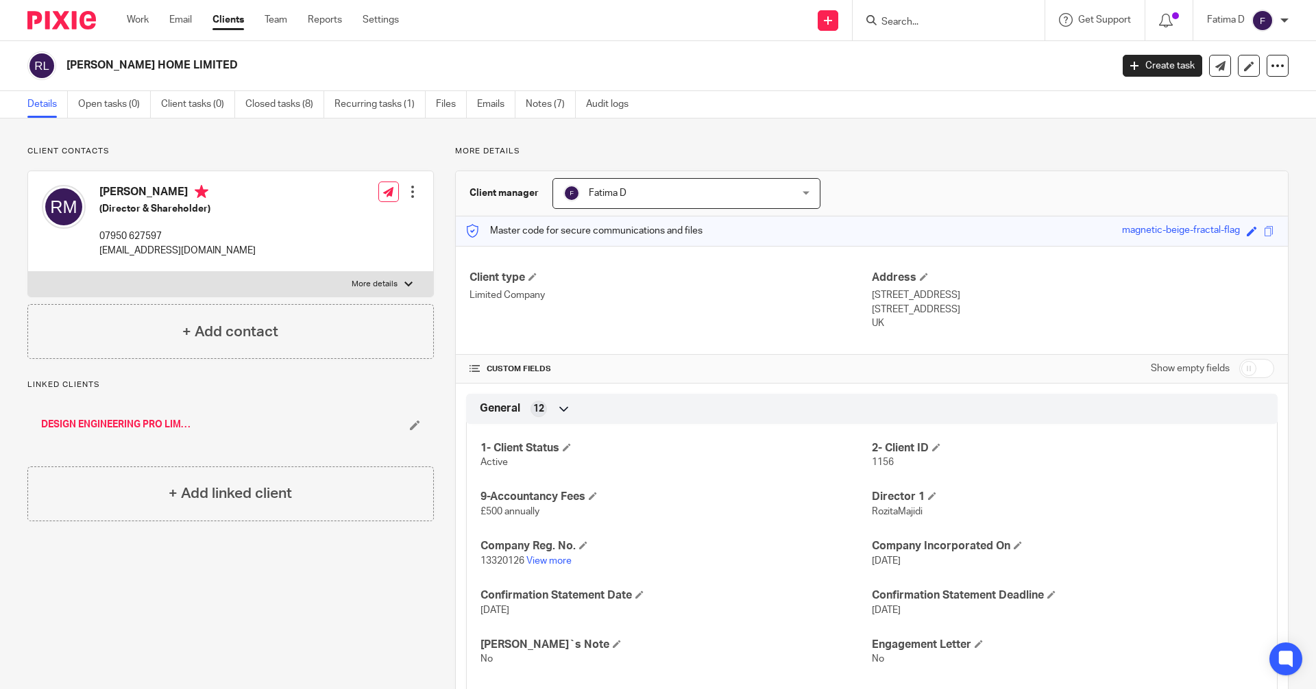
click at [406, 284] on div at bounding box center [408, 284] width 8 height 8
click at [28, 272] on input "More details" at bounding box center [27, 271] width 1 height 1
checkbox input "true"
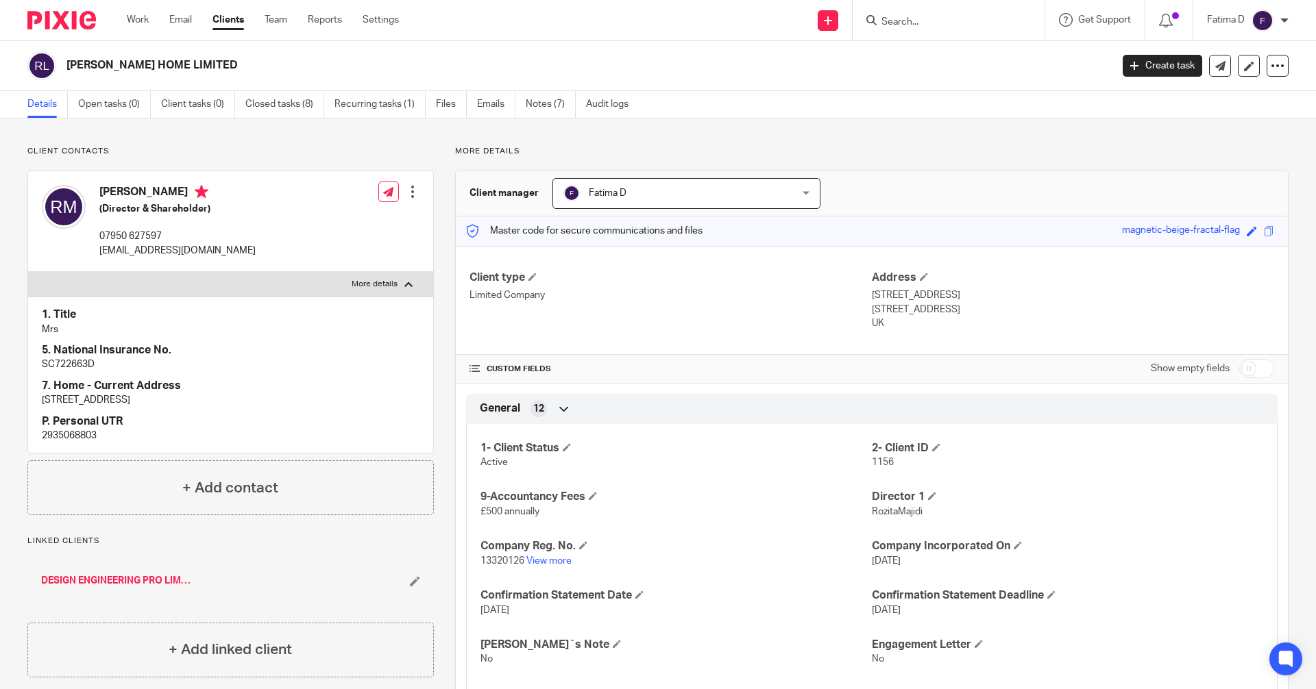
click at [62, 366] on p "SC722663D" at bounding box center [231, 365] width 378 height 14
copy p "SC722663D"
click at [909, 18] on input "Search" at bounding box center [941, 22] width 123 height 12
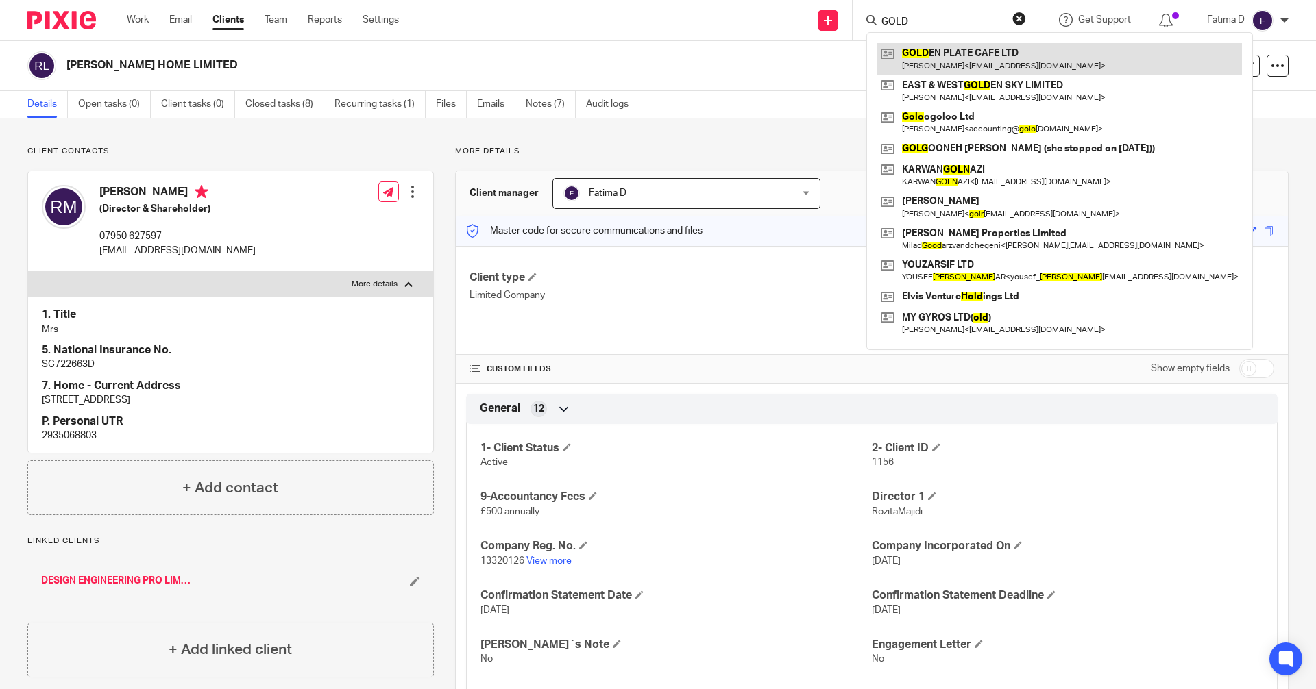
type input "GOLD"
click at [919, 49] on link at bounding box center [1059, 59] width 365 height 32
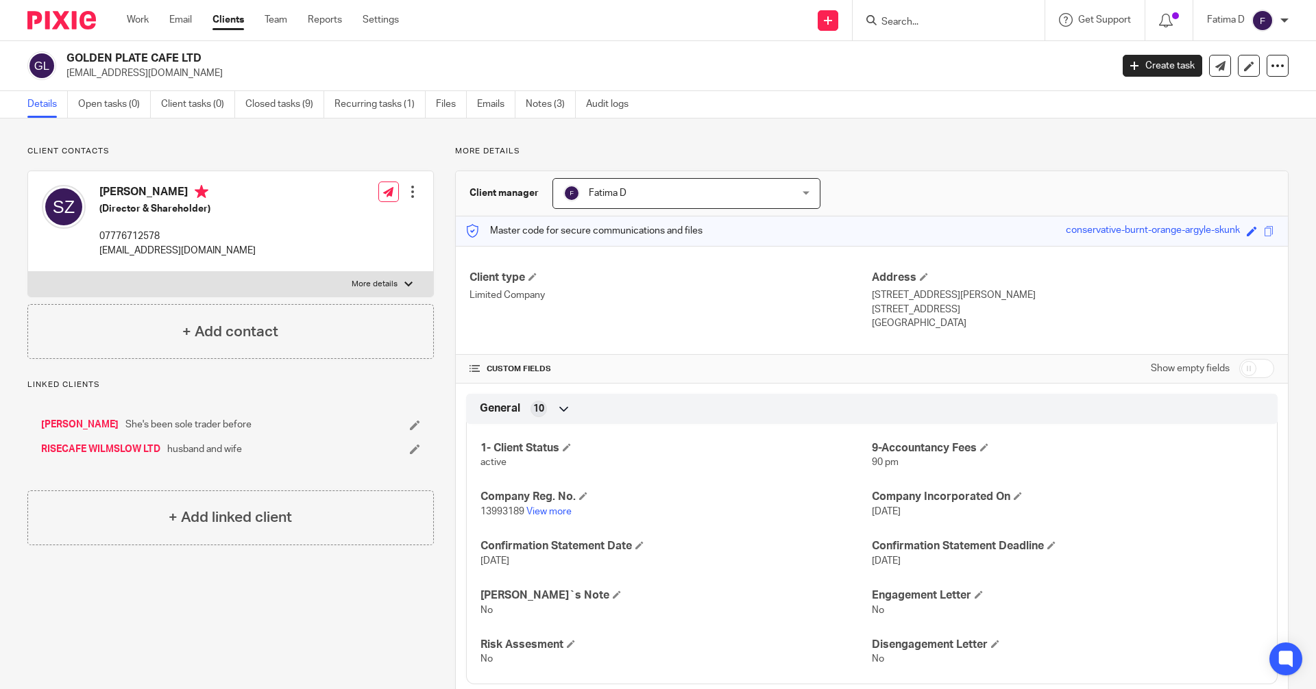
drag, startPoint x: 891, startPoint y: 20, endPoint x: 876, endPoint y: 20, distance: 15.1
click at [890, 21] on input "Search" at bounding box center [941, 22] width 123 height 12
click at [898, 16] on input "Search" at bounding box center [941, 22] width 123 height 12
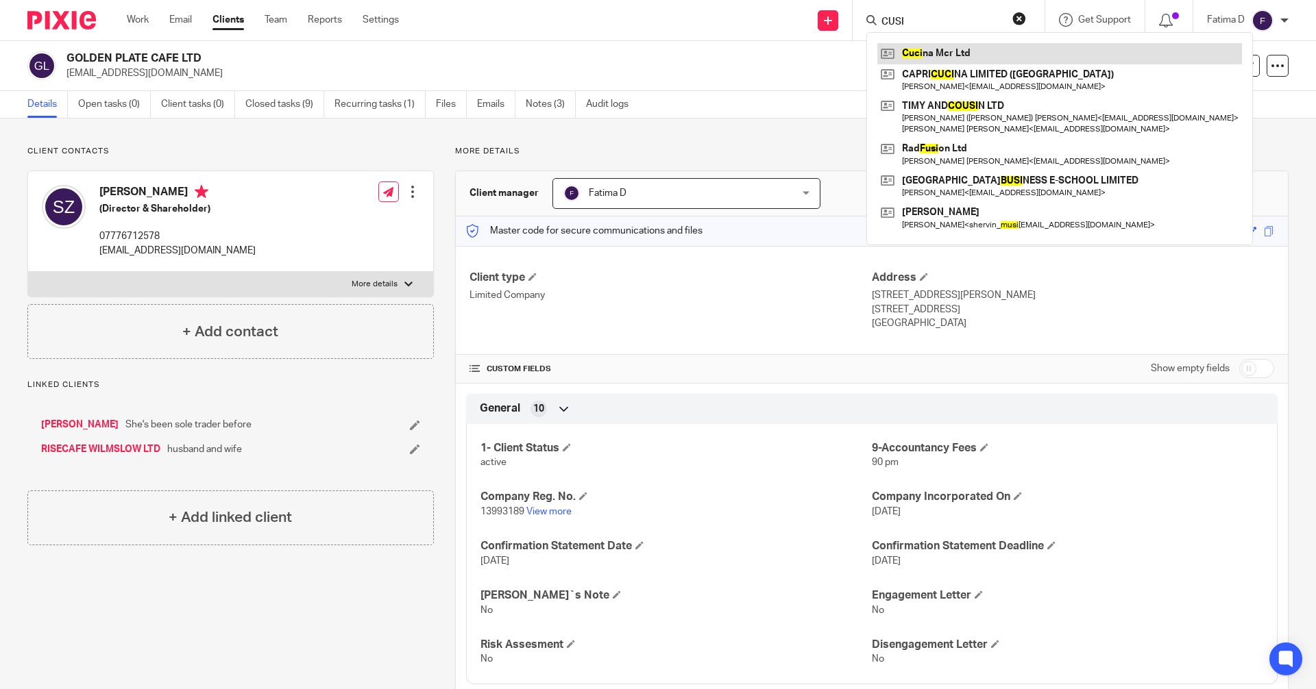
type input "CUSI"
click at [937, 55] on link at bounding box center [1059, 53] width 365 height 21
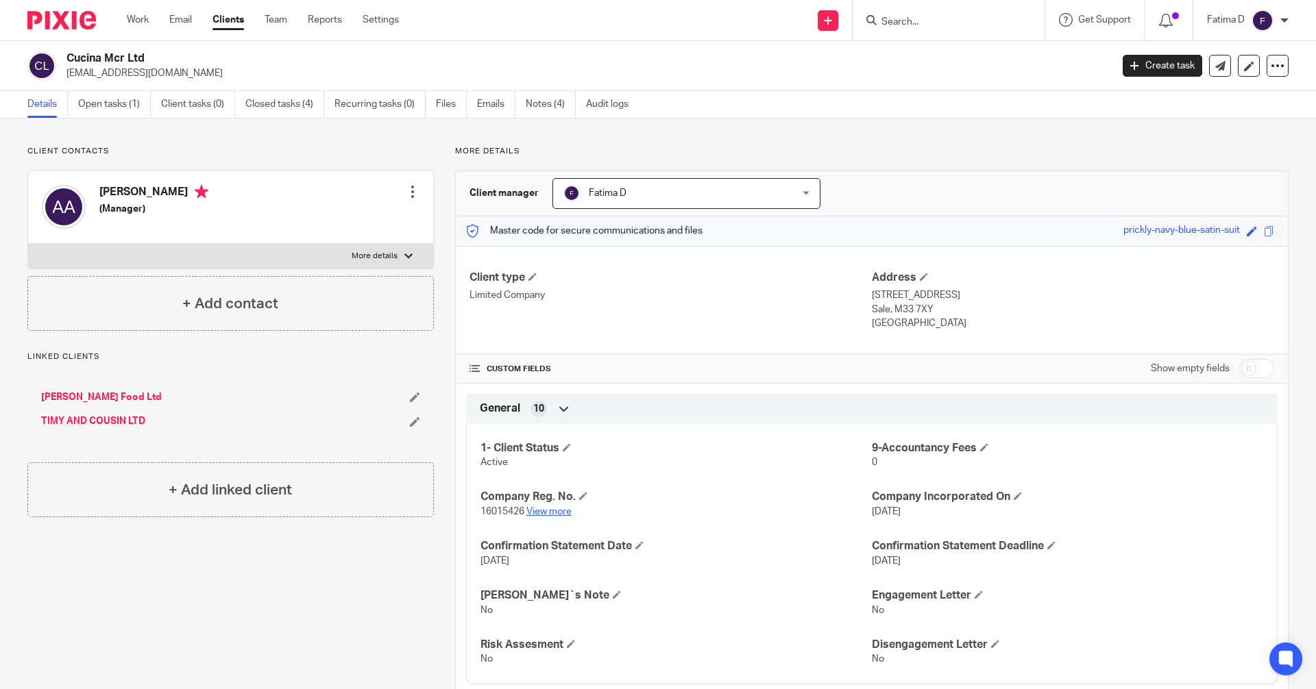
click at [545, 510] on link "View more" at bounding box center [548, 512] width 45 height 10
